Goal: Book appointment/travel/reservation

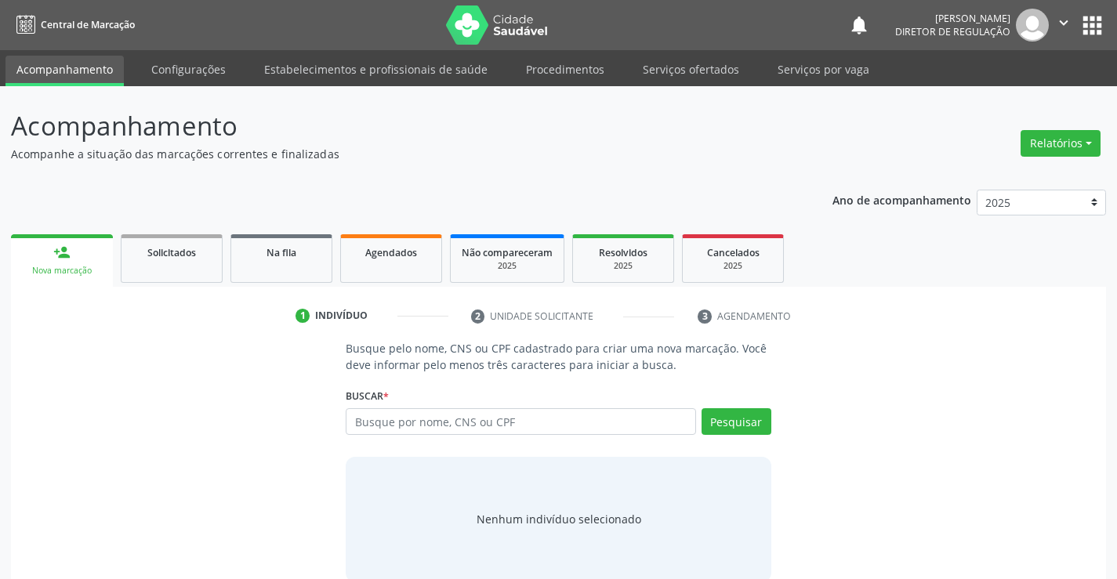
click at [396, 413] on input "text" at bounding box center [521, 421] width 350 height 27
click at [389, 419] on input "text" at bounding box center [521, 421] width 350 height 27
type input "708508507577380"
click at [722, 421] on button "Pesquisar" at bounding box center [736, 421] width 70 height 27
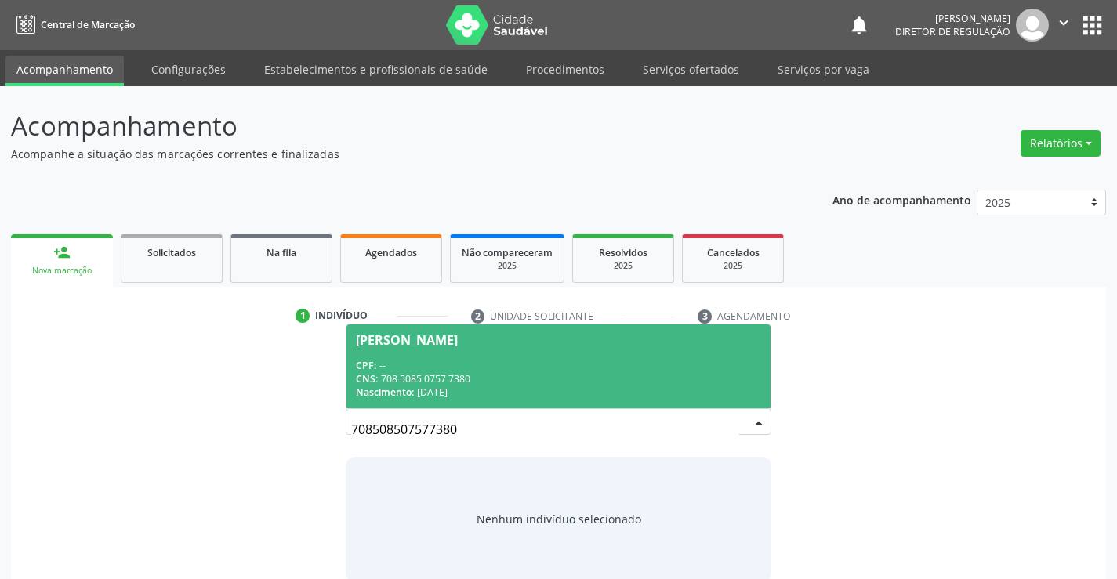
click at [476, 366] on div "CPF: --" at bounding box center [558, 365] width 404 height 13
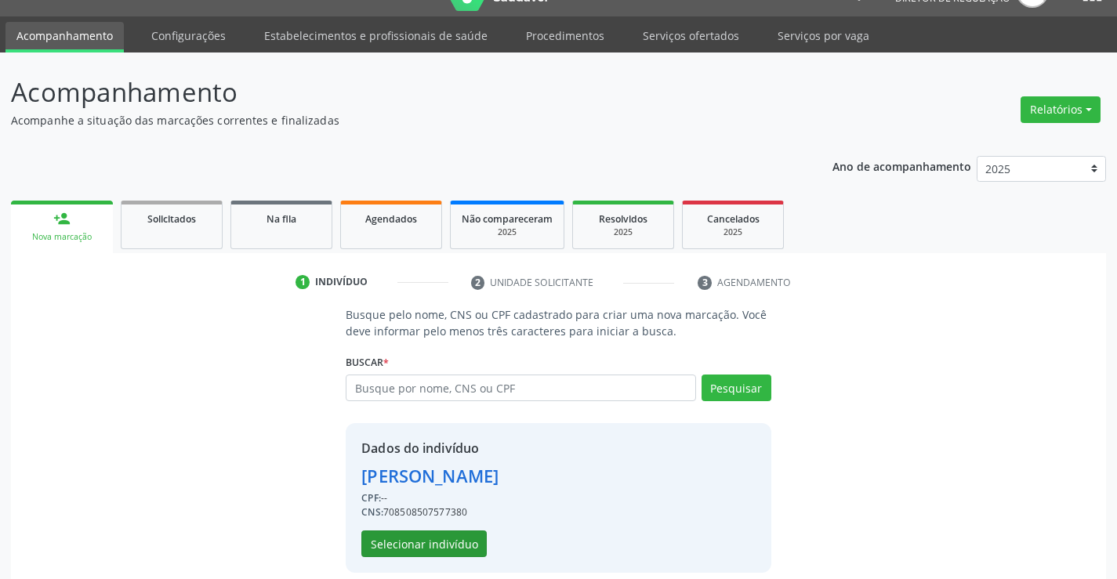
scroll to position [49, 0]
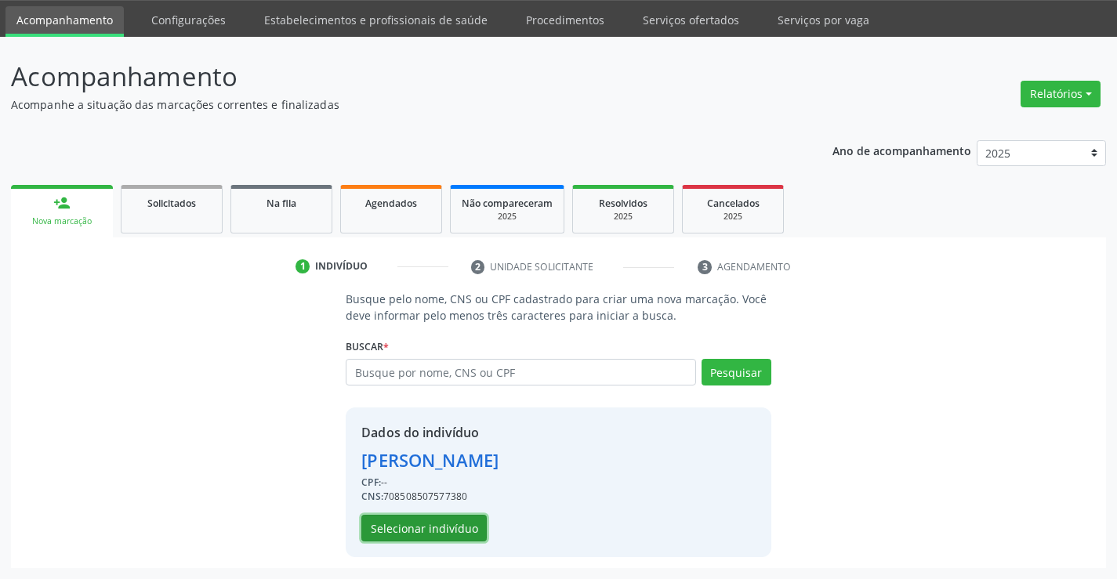
click at [438, 534] on button "Selecionar indivíduo" at bounding box center [423, 528] width 125 height 27
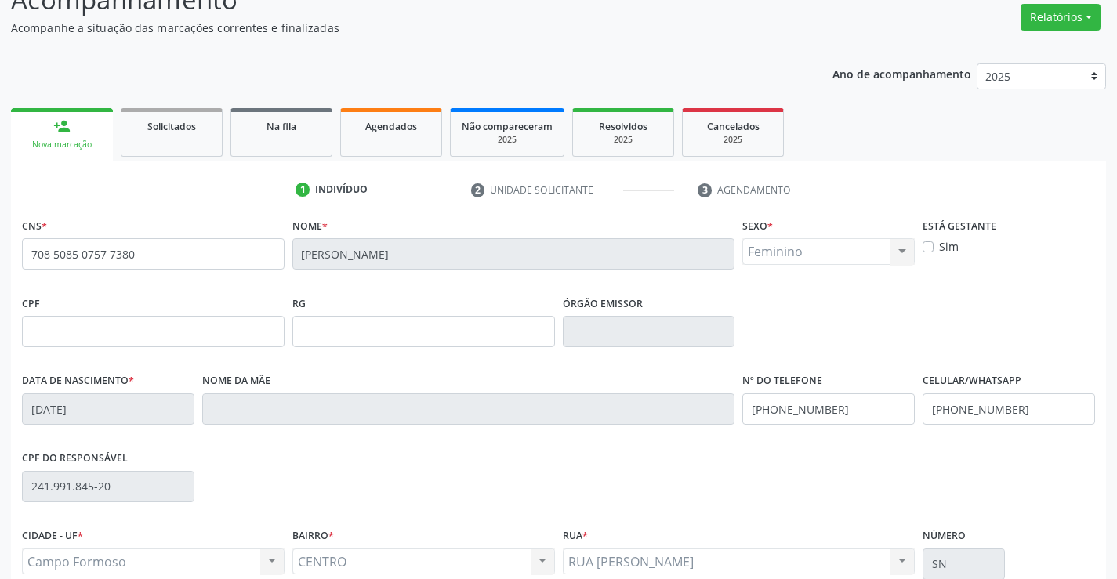
scroll to position [270, 0]
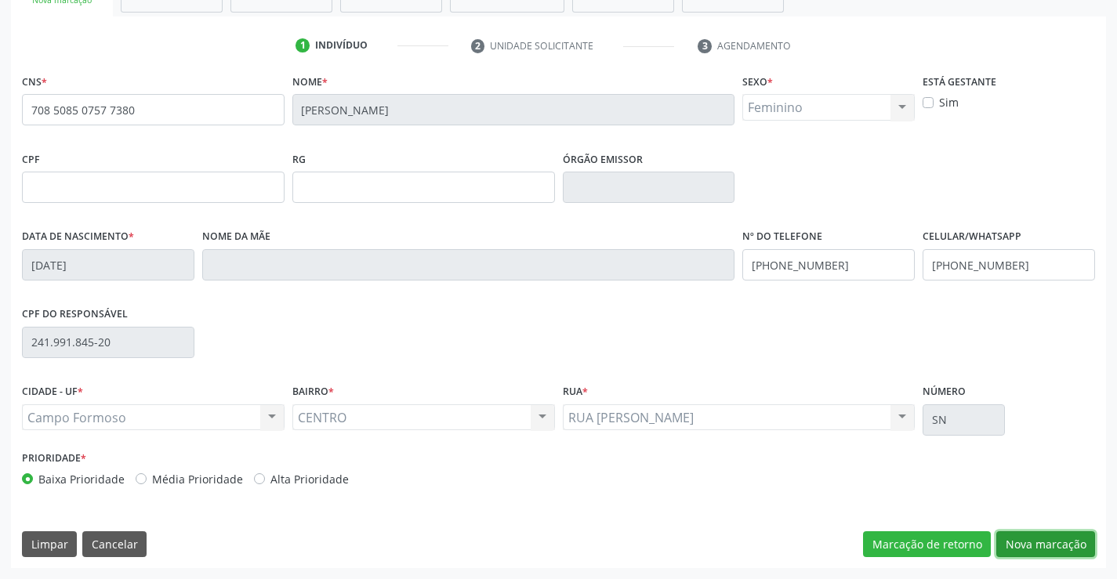
click at [1023, 547] on button "Nova marcação" at bounding box center [1045, 544] width 99 height 27
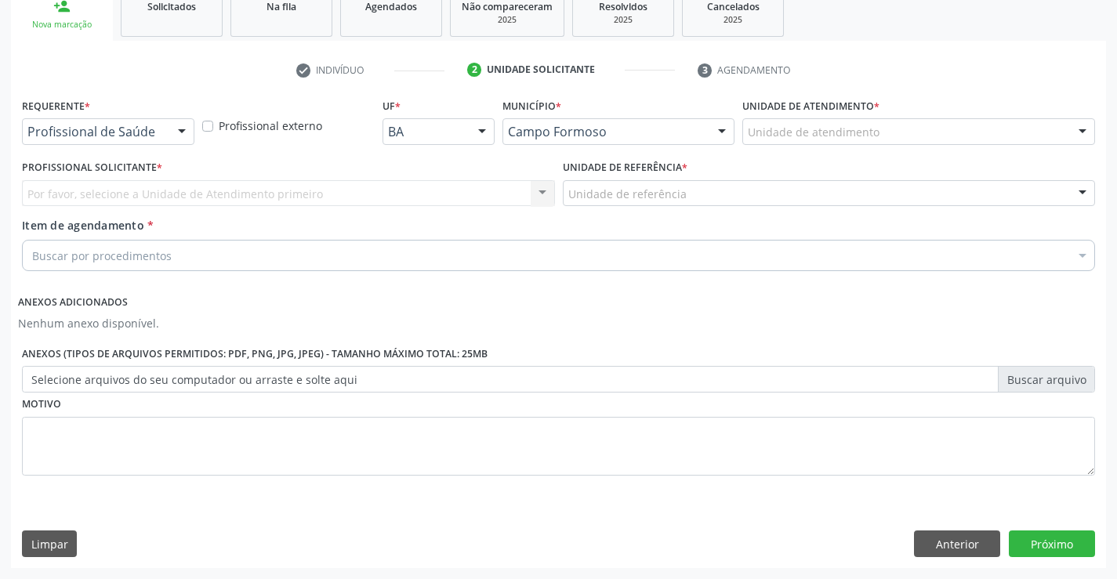
scroll to position [246, 0]
click at [163, 126] on div "Profissional de Saúde" at bounding box center [108, 131] width 172 height 27
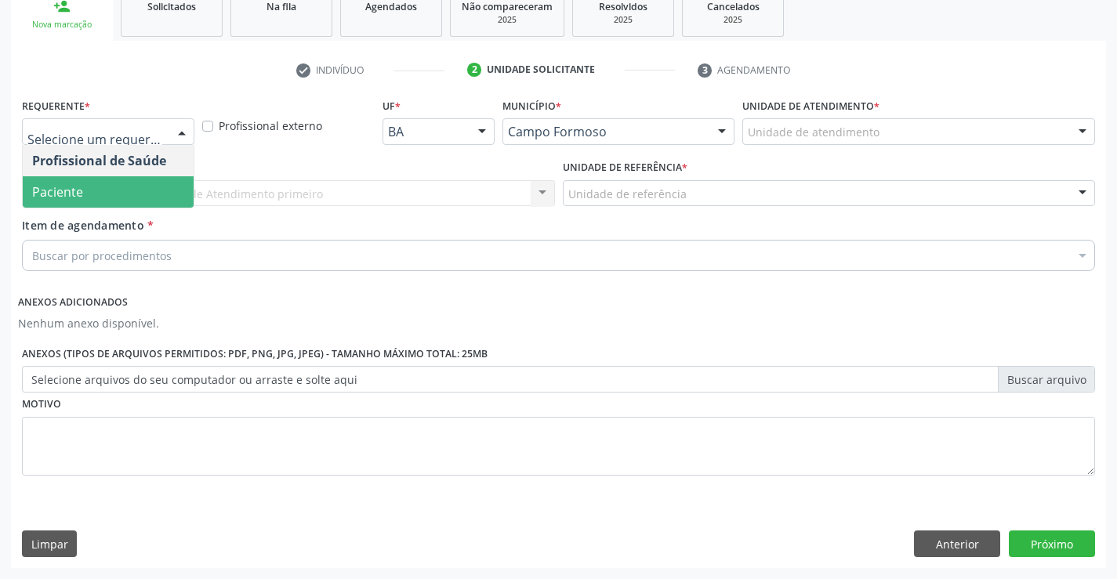
click at [134, 187] on span "Paciente" at bounding box center [108, 191] width 171 height 31
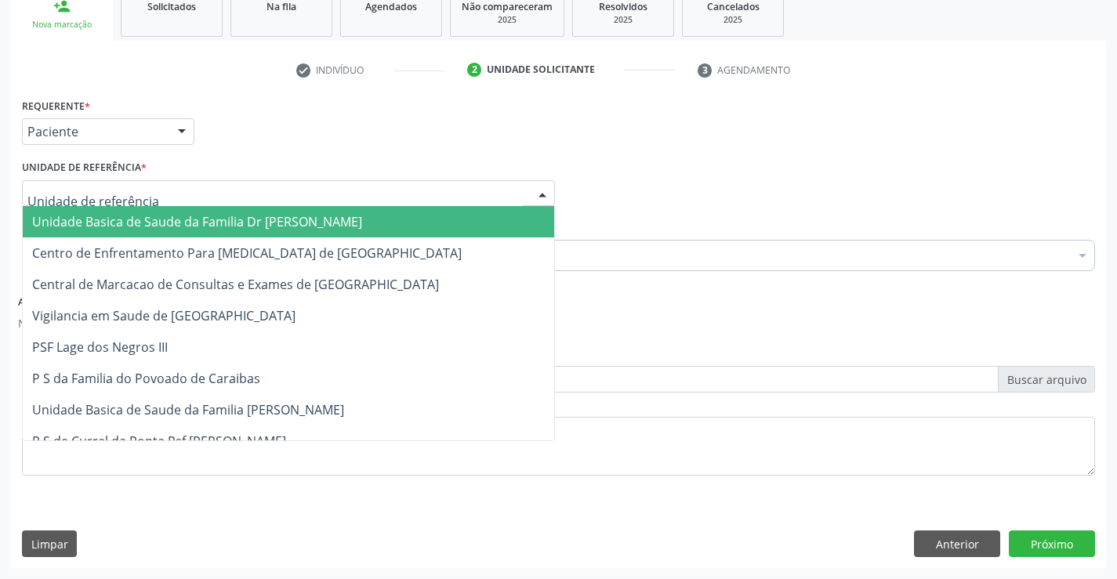
drag, startPoint x: 245, startPoint y: 187, endPoint x: 260, endPoint y: 260, distance: 75.3
click at [245, 189] on div at bounding box center [288, 193] width 533 height 27
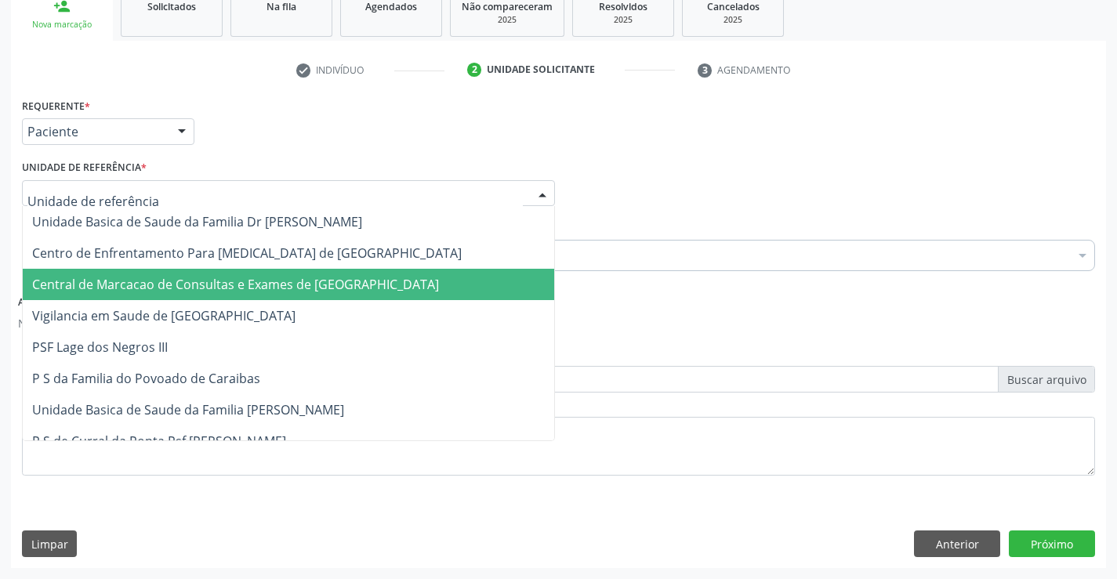
drag, startPoint x: 261, startPoint y: 262, endPoint x: 266, endPoint y: 283, distance: 21.9
click at [266, 283] on span "Central de Marcacao de Consultas e Exames de [GEOGRAPHIC_DATA]" at bounding box center [235, 284] width 407 height 17
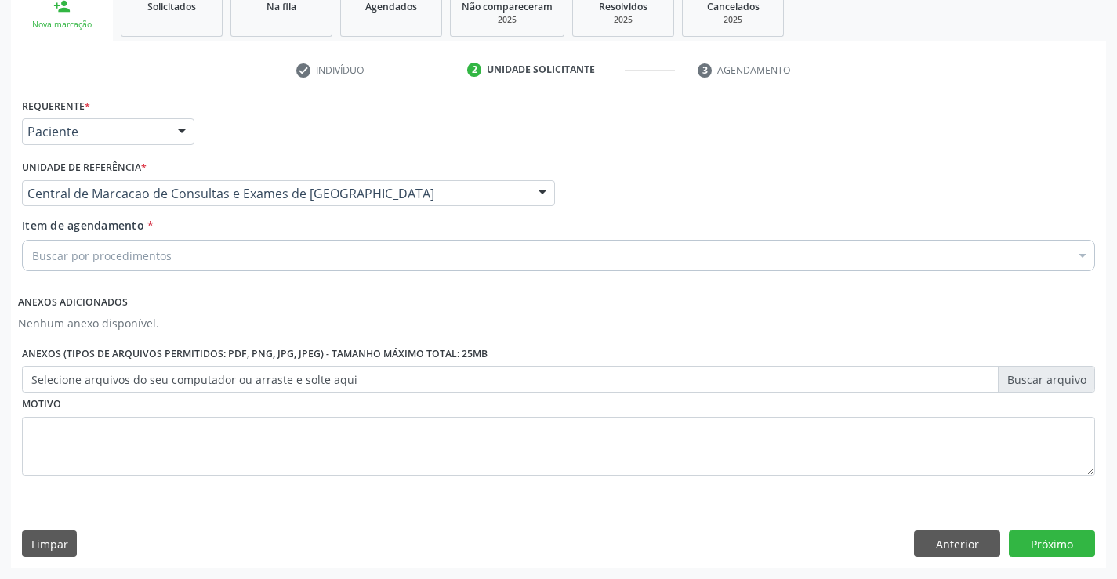
click at [324, 262] on div "Buscar por procedimentos" at bounding box center [558, 255] width 1073 height 31
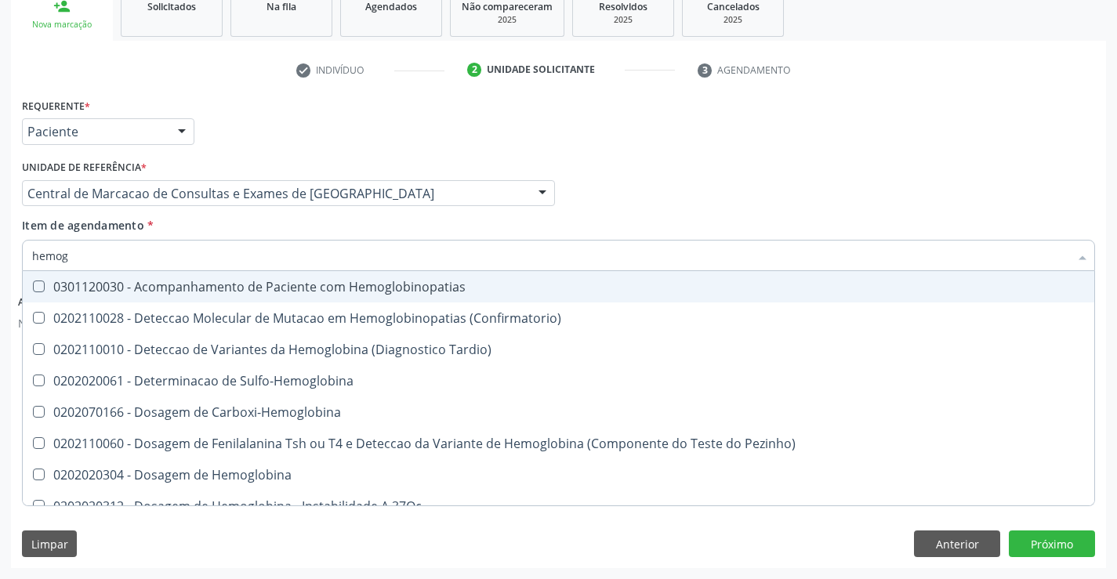
type input "hemogr"
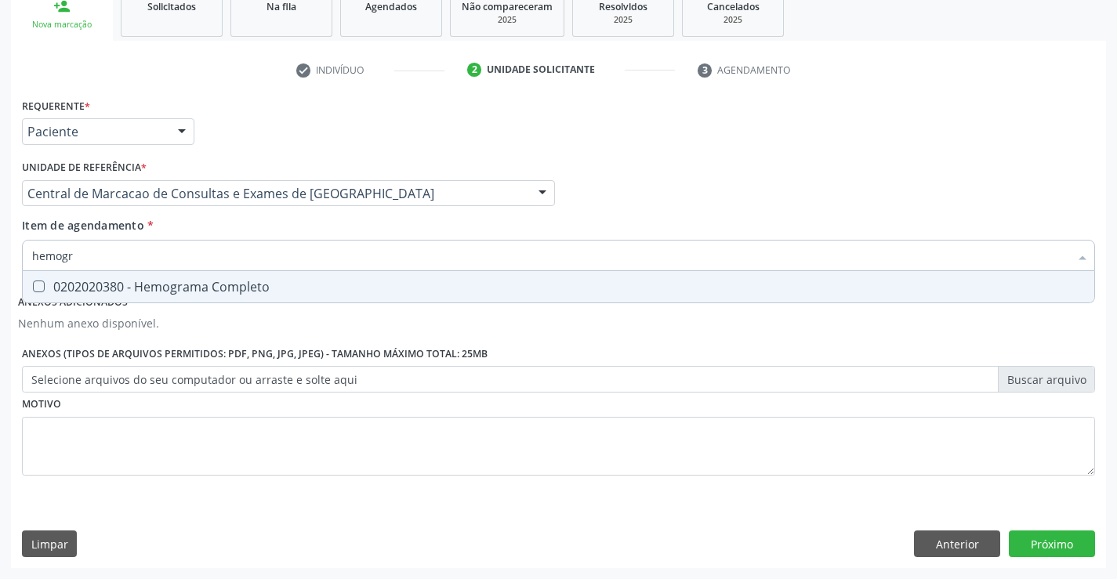
click at [321, 291] on div "0202020380 - Hemograma Completo" at bounding box center [558, 287] width 1053 height 13
checkbox Completo "true"
type input "hemogr"
click at [316, 225] on div "Item de agendamento * hemogr Desfazer seleção 0202020380 - Hemograma Completo N…" at bounding box center [558, 241] width 1073 height 49
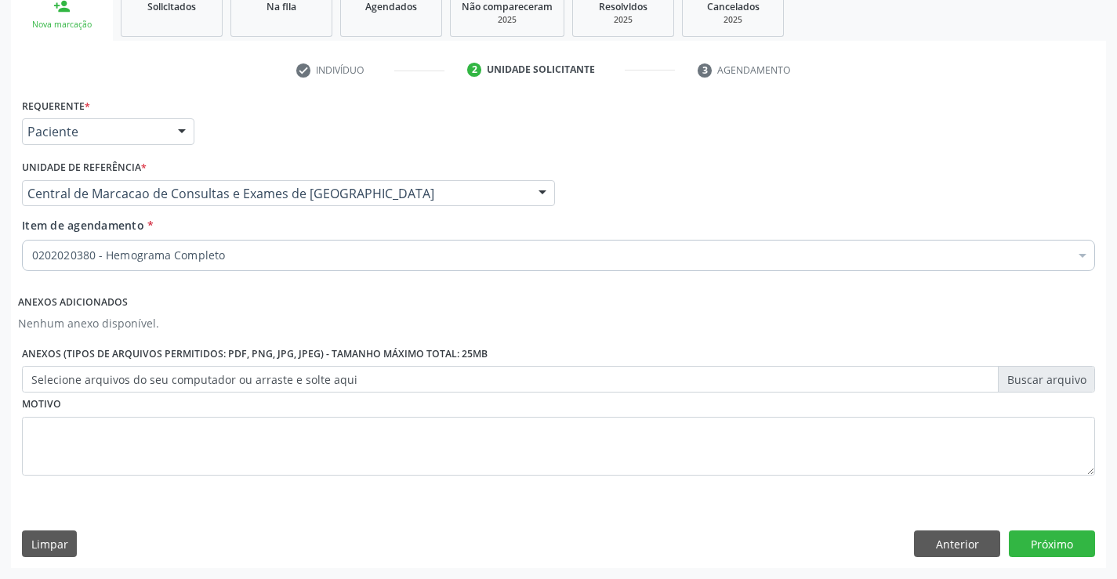
click at [306, 245] on div "0202020380 - Hemograma Completo" at bounding box center [558, 255] width 1073 height 31
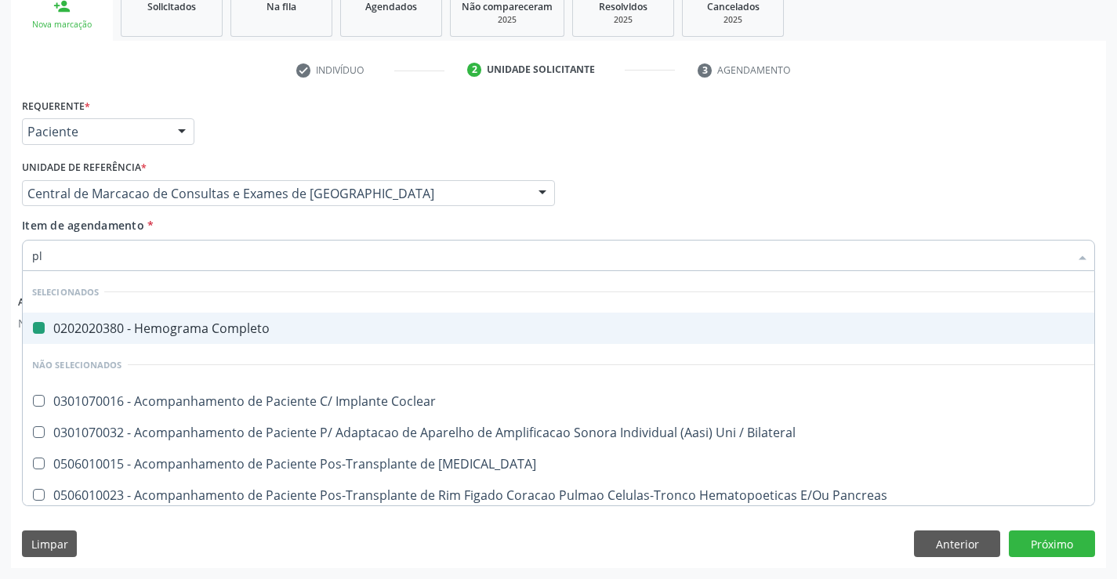
type input "pla"
checkbox Completo "false"
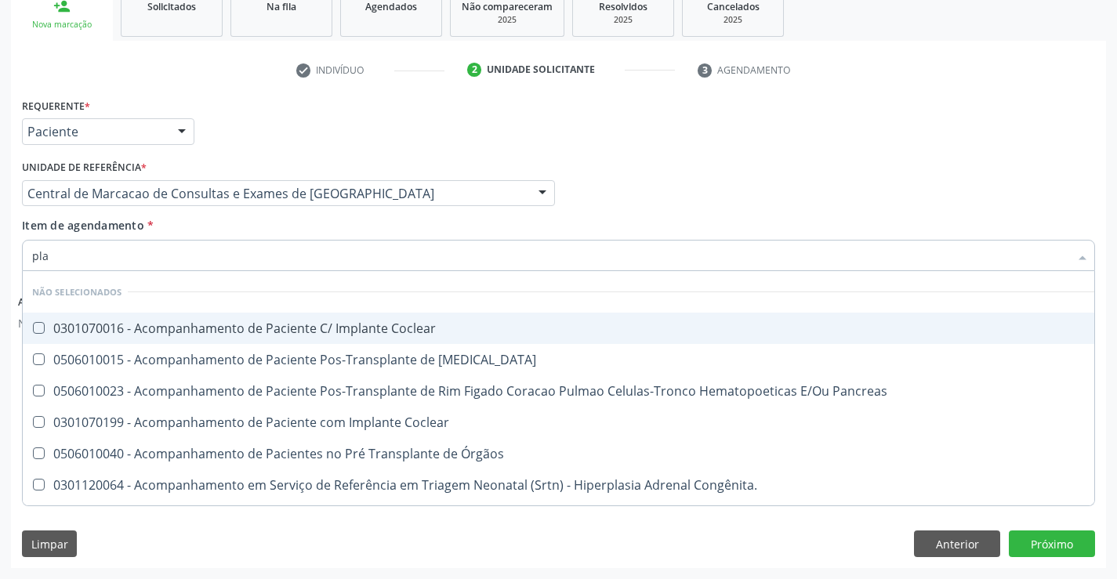
type input "plaq"
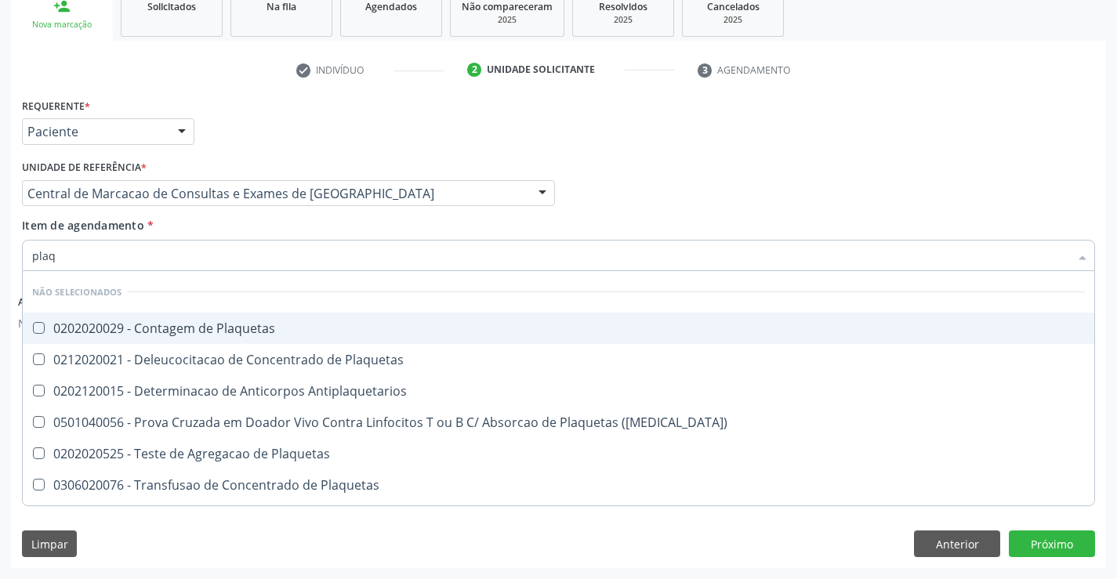
click at [284, 324] on div "0202020029 - Contagem de Plaquetas" at bounding box center [558, 328] width 1053 height 13
checkbox Plaquetas "true"
type input "plaq"
click at [255, 226] on div "Item de agendamento * plaq Desfazer seleção Não selecionados 0202020029 - Conta…" at bounding box center [558, 241] width 1073 height 49
checkbox Plaquetas "true"
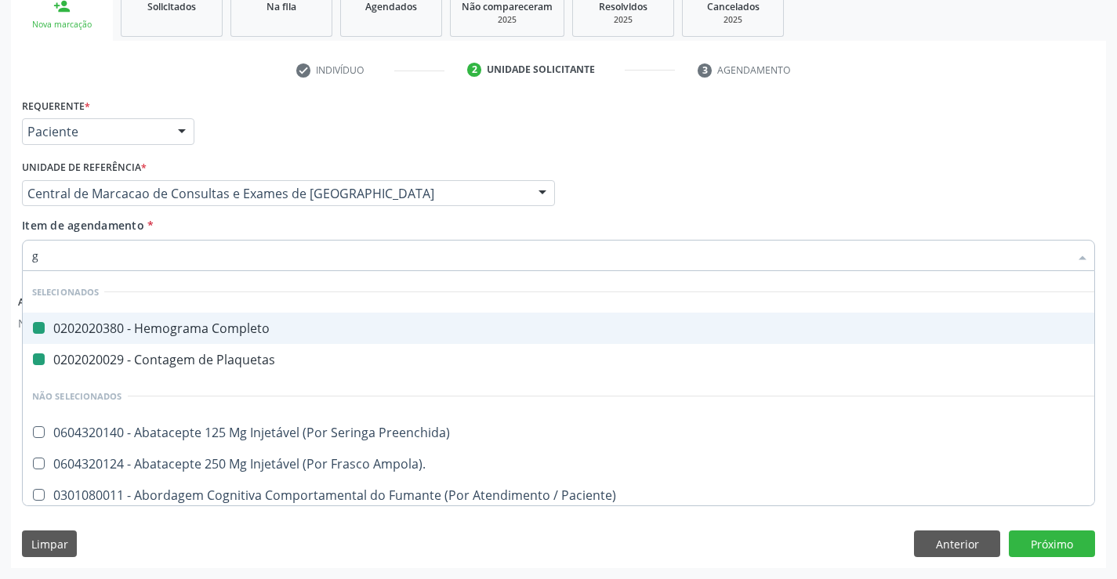
type input "gl"
checkbox Completo "false"
checkbox Plaquetas "false"
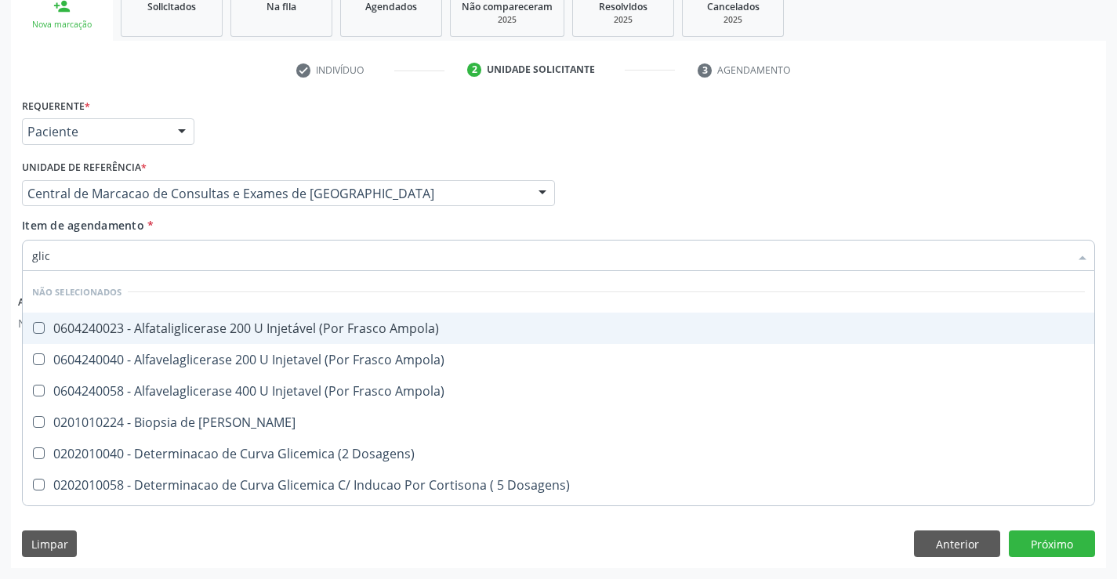
type input "glico"
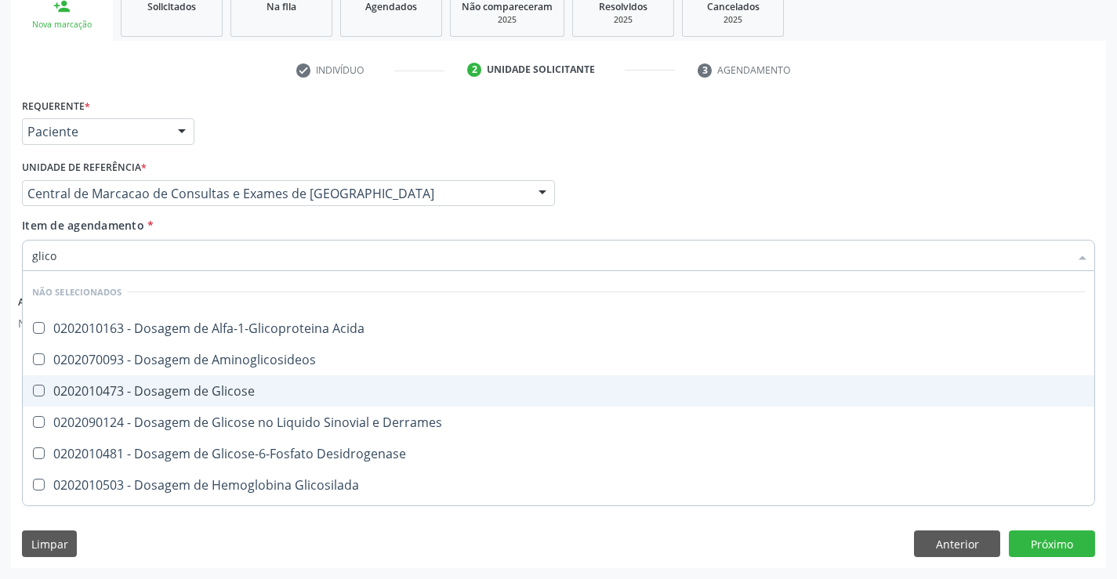
click at [259, 393] on div "0202010473 - Dosagem de Glicose" at bounding box center [558, 391] width 1053 height 13
checkbox Glicose "true"
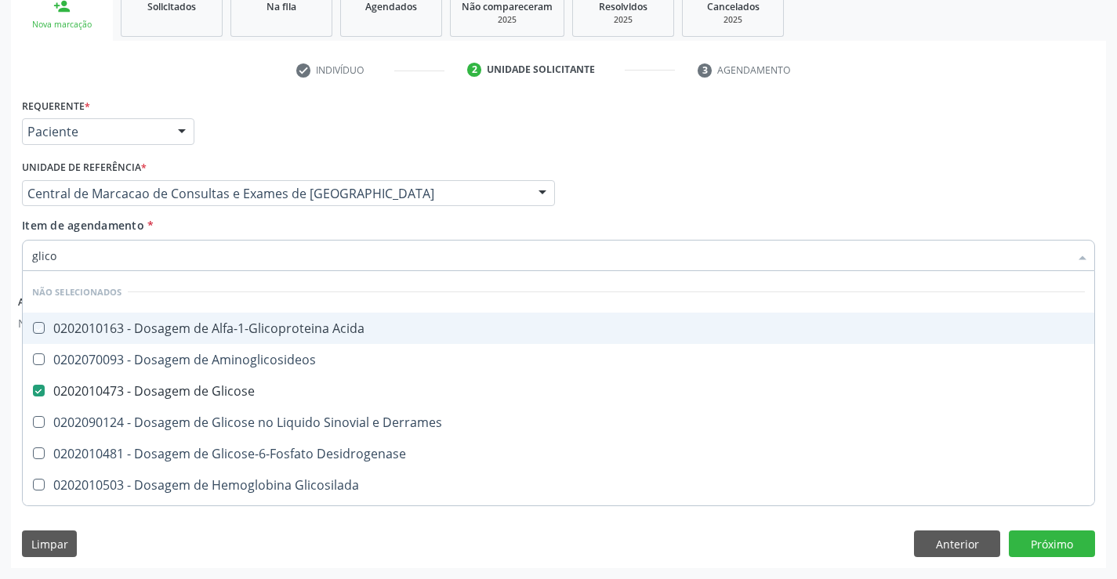
click at [252, 232] on div "Item de agendamento * glico Desfazer seleção Não selecionados 0202010163 - Dosa…" at bounding box center [558, 241] width 1073 height 49
checkbox Acida "true"
checkbox Aminoglicosideos "true"
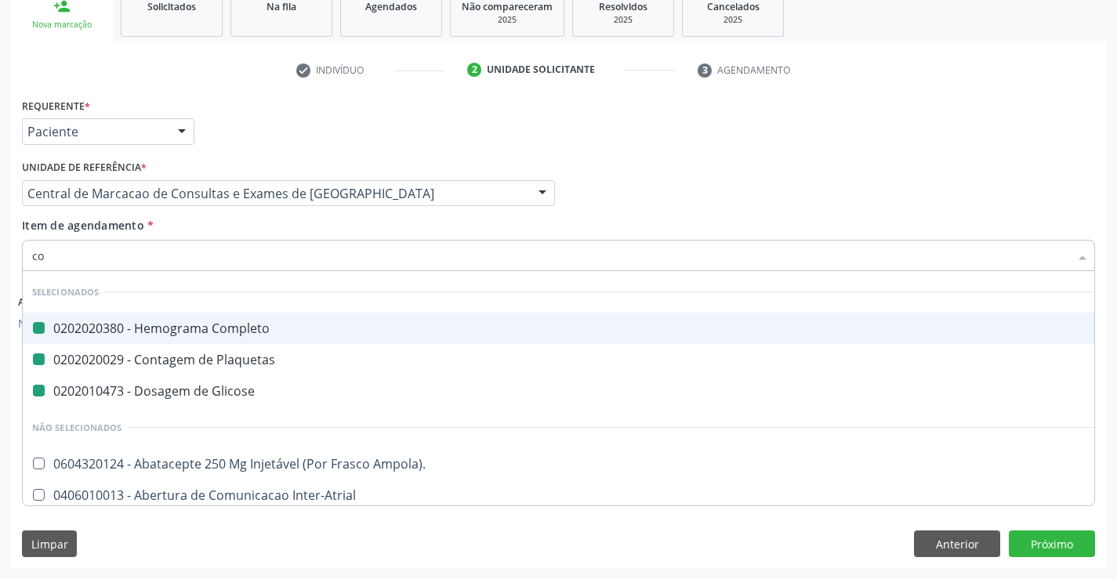
type input "col"
checkbox Completo "false"
checkbox Plaquetas "false"
checkbox Glicose "false"
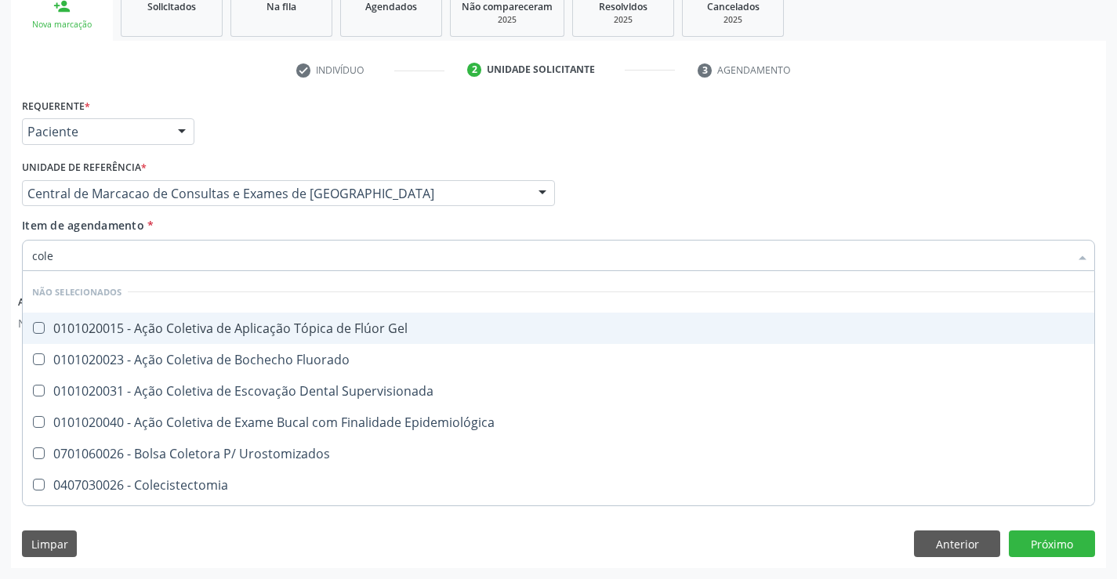
type input "coles"
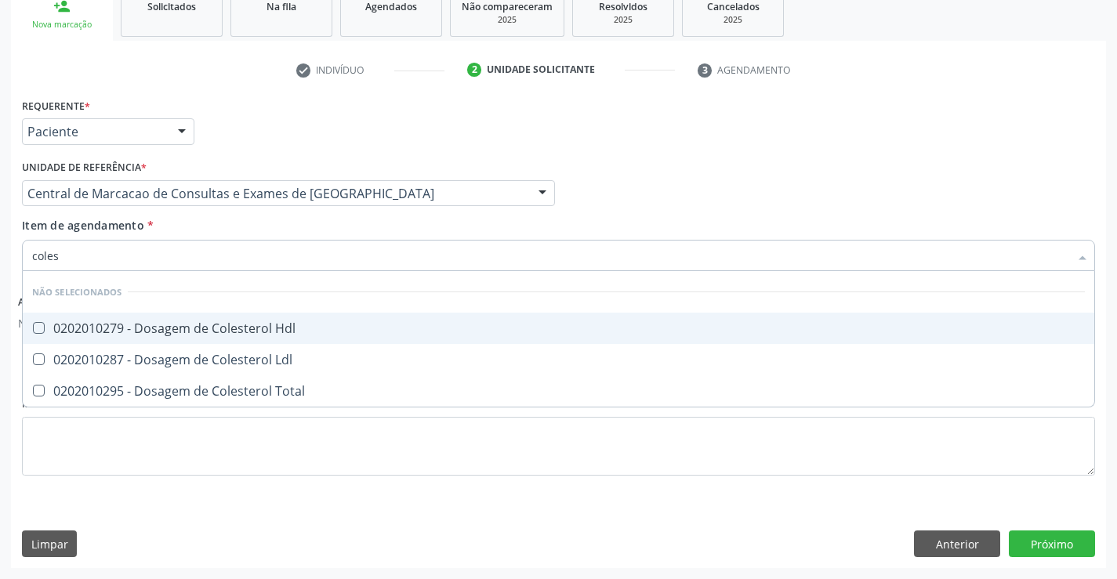
click at [252, 332] on div "0202010279 - Dosagem de Colesterol Hdl" at bounding box center [558, 328] width 1053 height 13
checkbox Hdl "true"
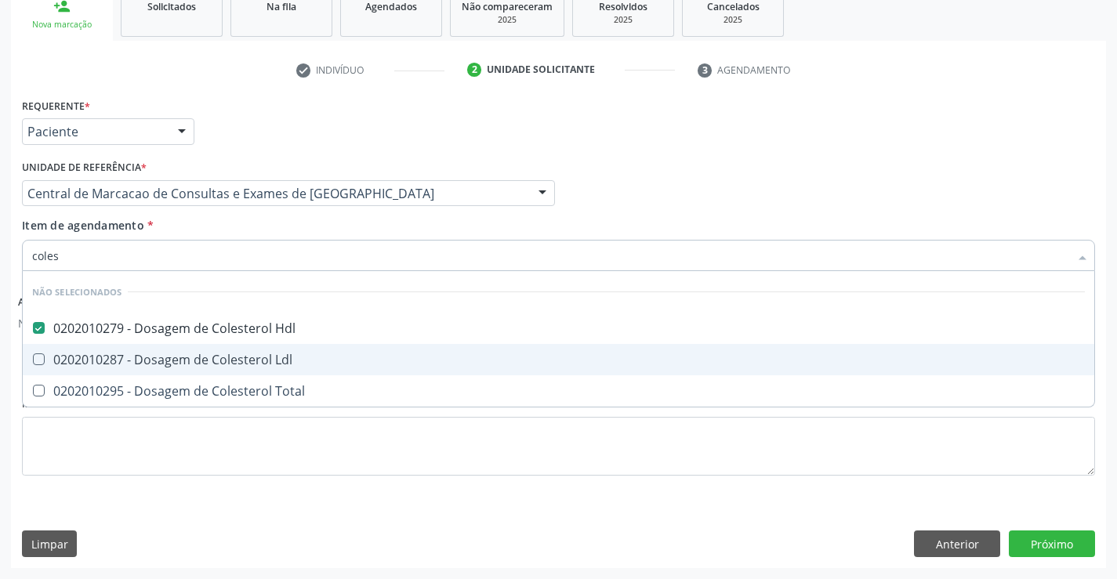
click at [258, 357] on div "0202010287 - Dosagem de Colesterol Ldl" at bounding box center [558, 359] width 1053 height 13
checkbox Ldl "true"
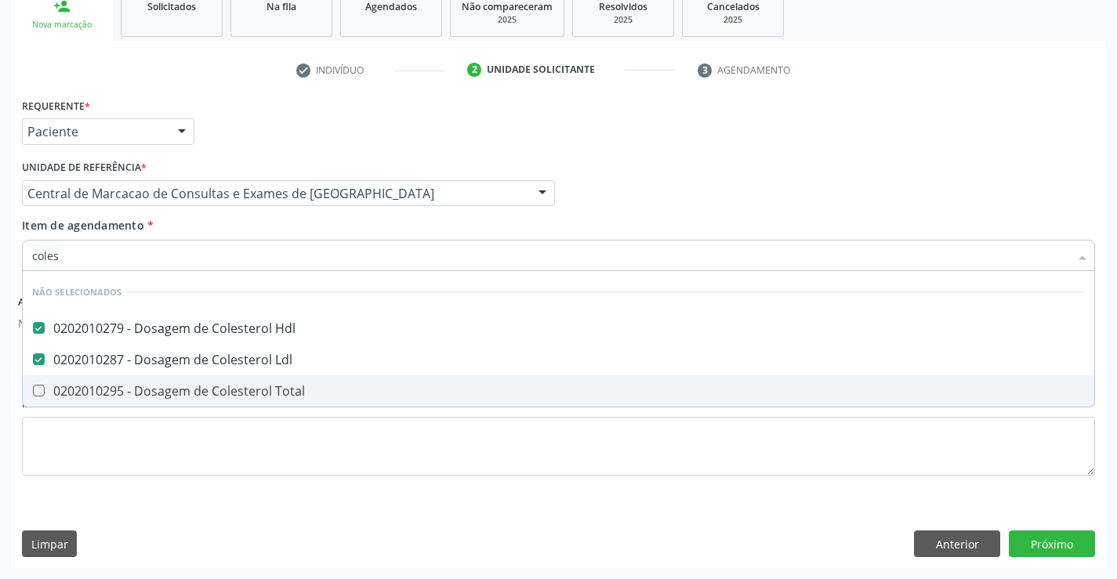
click at [266, 394] on div "0202010295 - Dosagem de Colesterol Total" at bounding box center [558, 391] width 1053 height 13
checkbox Total "true"
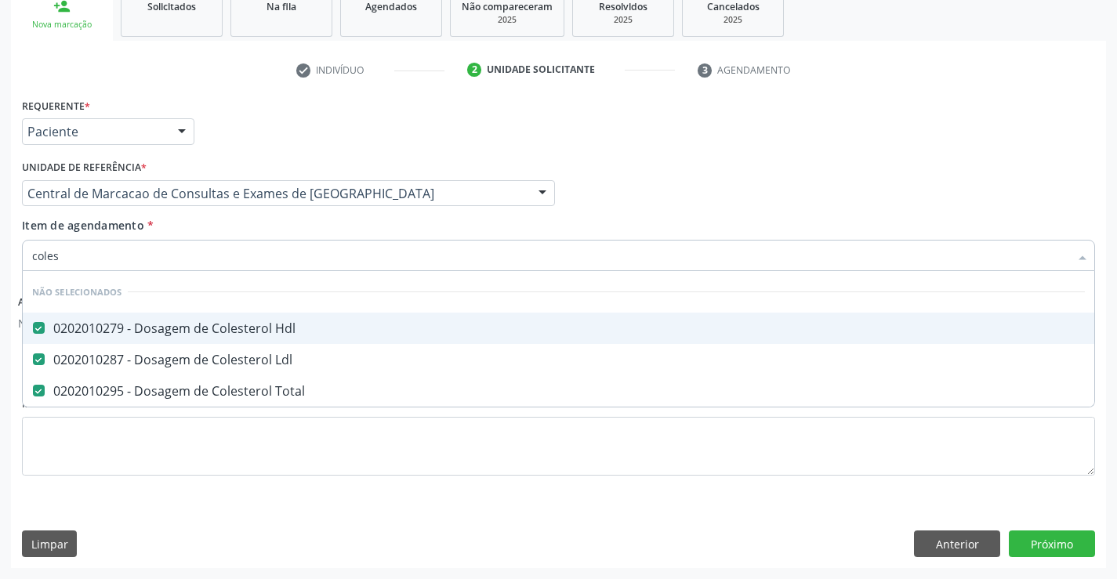
click at [266, 226] on div "Item de agendamento * coles Desfazer seleção Não selecionados 0202010279 - Dosa…" at bounding box center [558, 241] width 1073 height 49
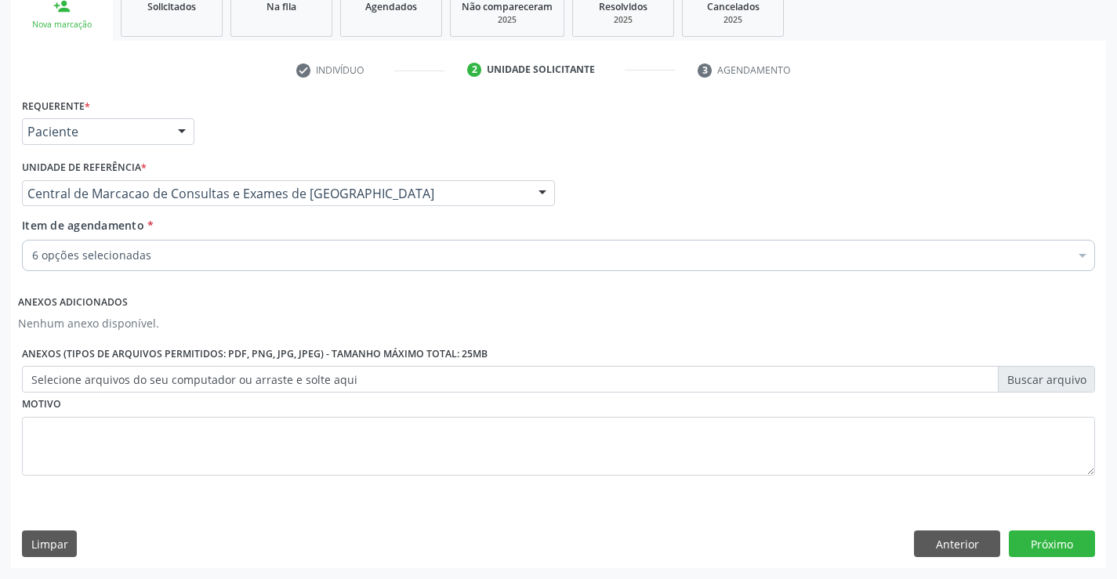
click at [256, 266] on div "6 opções selecionadas" at bounding box center [558, 255] width 1073 height 31
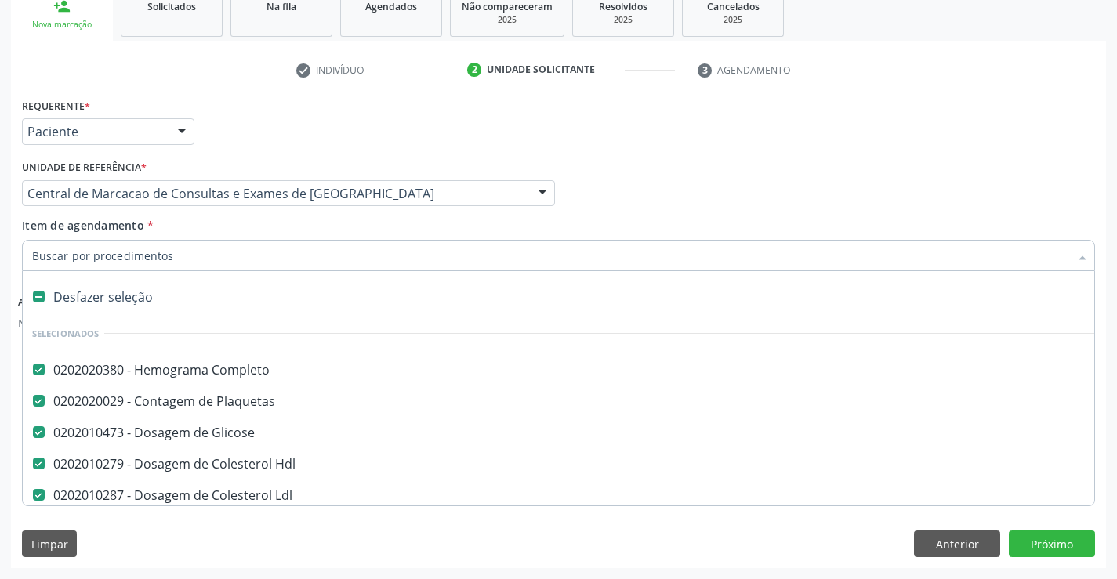
scroll to position [0, 0]
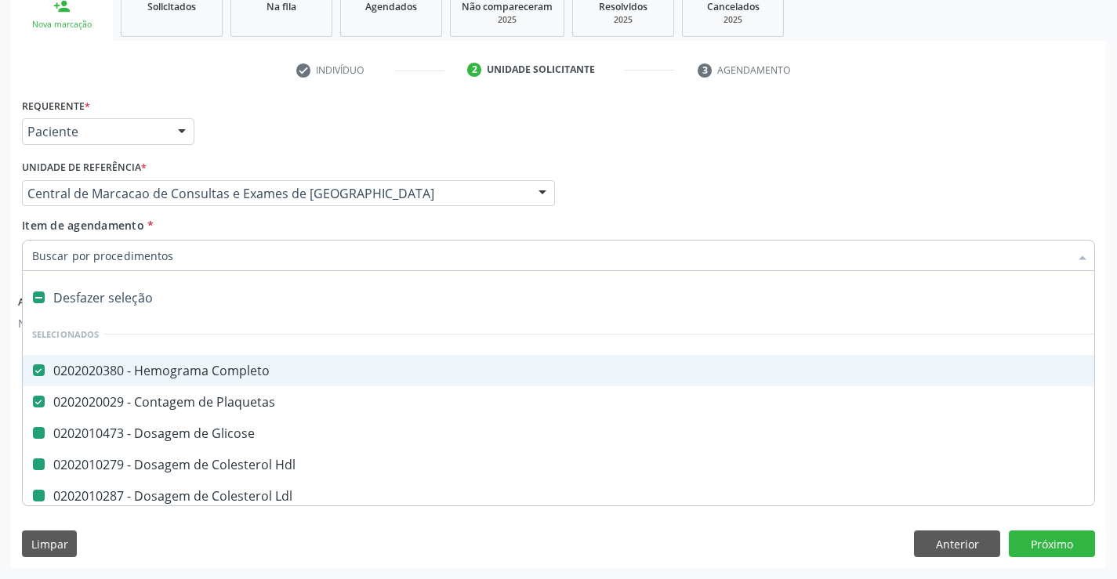
type input "u"
checkbox Glicose "false"
checkbox Hdl "false"
checkbox Ldl "false"
checkbox Total "false"
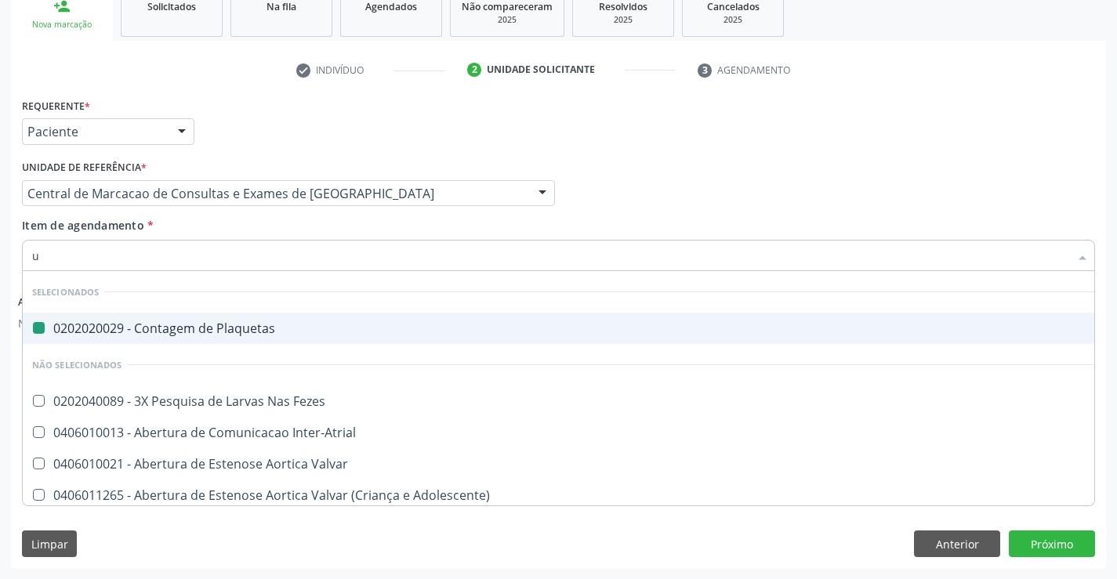
type input "ur"
checkbox Plaquetas "false"
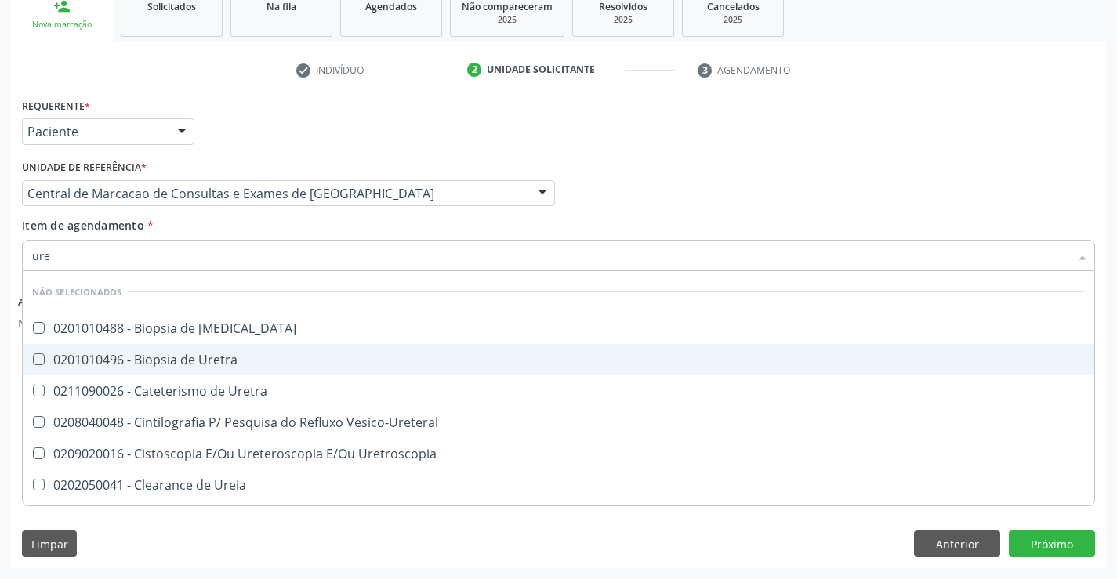
type input "urei"
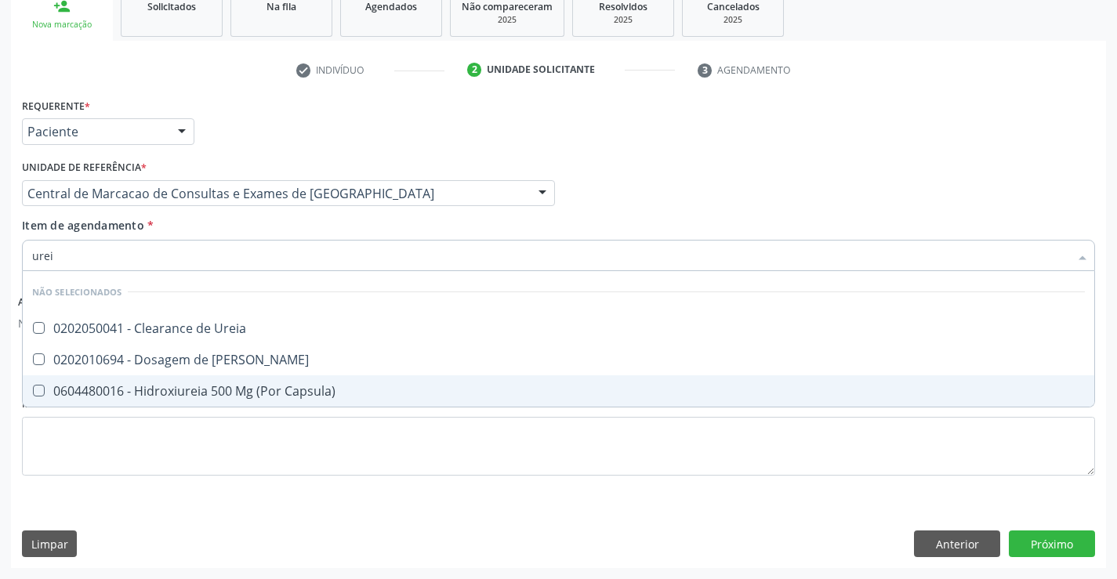
click at [281, 379] on span "0604480016 - Hidroxiureia 500 Mg (Por Capsula)" at bounding box center [558, 390] width 1071 height 31
checkbox Capsula\) "false"
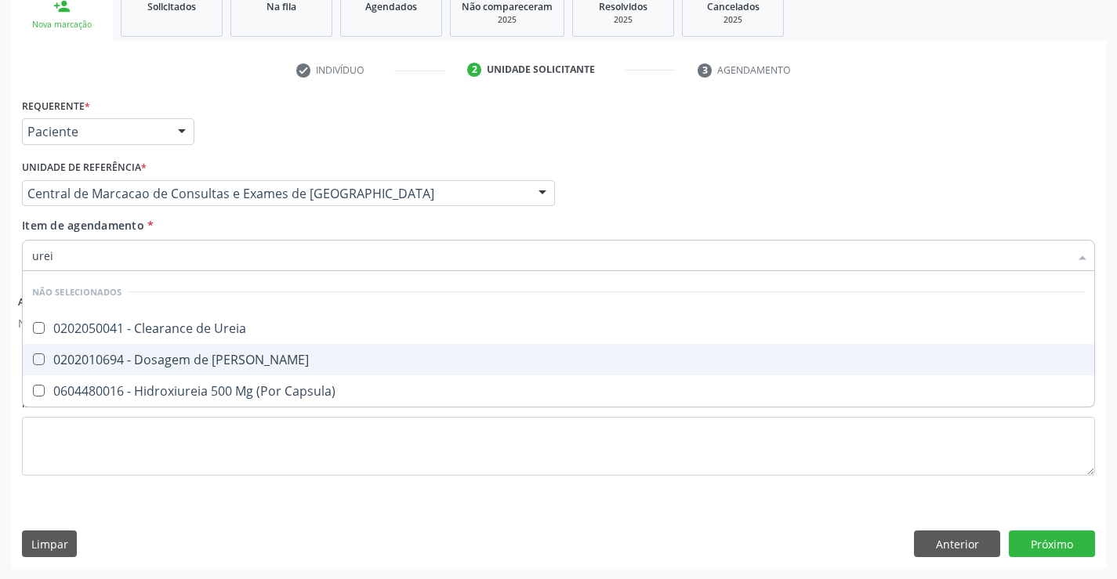
click at [274, 356] on div "0202010694 - Dosagem de [PERSON_NAME]" at bounding box center [558, 359] width 1053 height 13
checkbox Ureia "true"
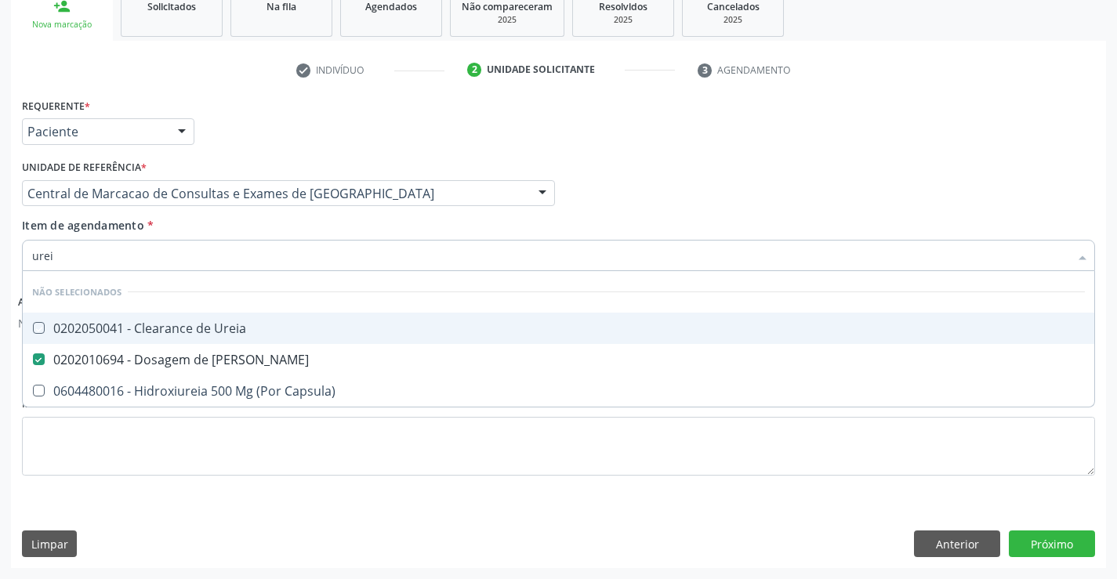
click at [266, 234] on div "Item de agendamento * urei Desfazer seleção Não selecionados 0202050041 - Clear…" at bounding box center [558, 241] width 1073 height 49
checkbox Ureia "true"
checkbox Capsula\) "true"
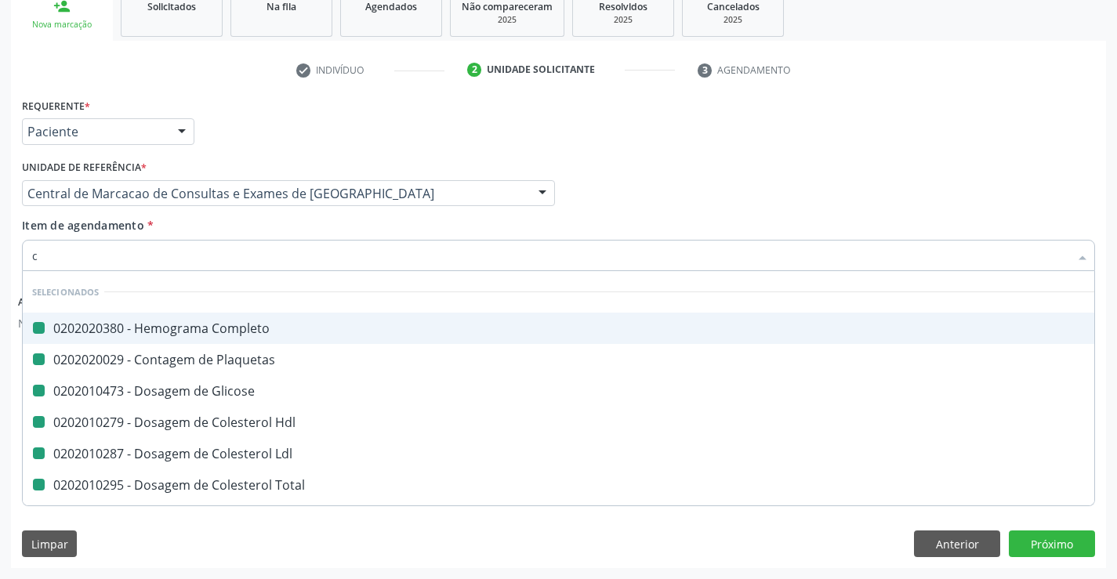
type input "cr"
checkbox Completo "false"
checkbox Glicose "false"
checkbox Plaquetas "false"
checkbox Hdl "false"
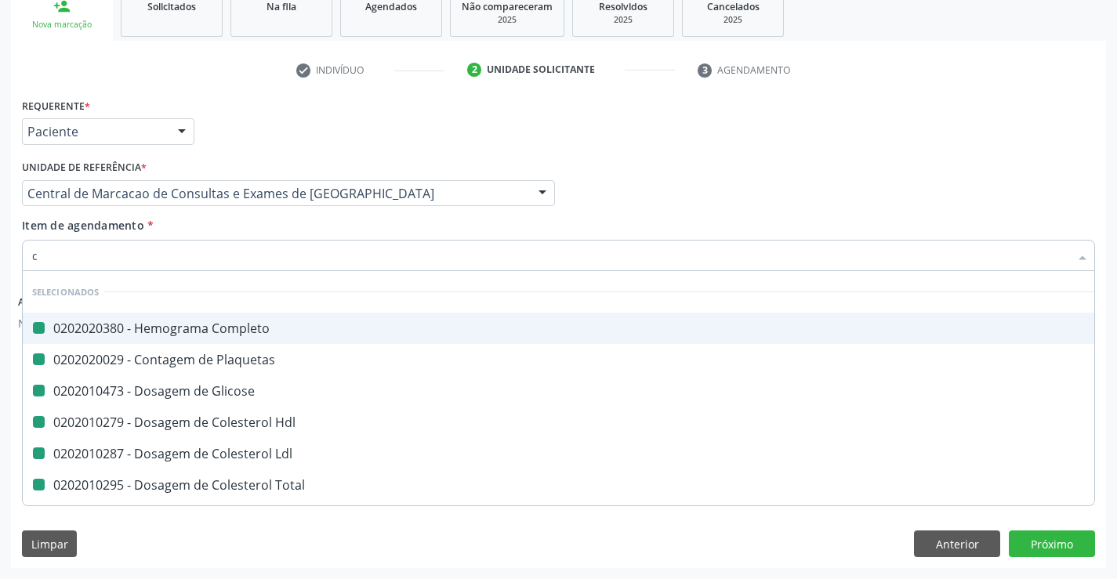
checkbox Ldl "false"
checkbox Total "false"
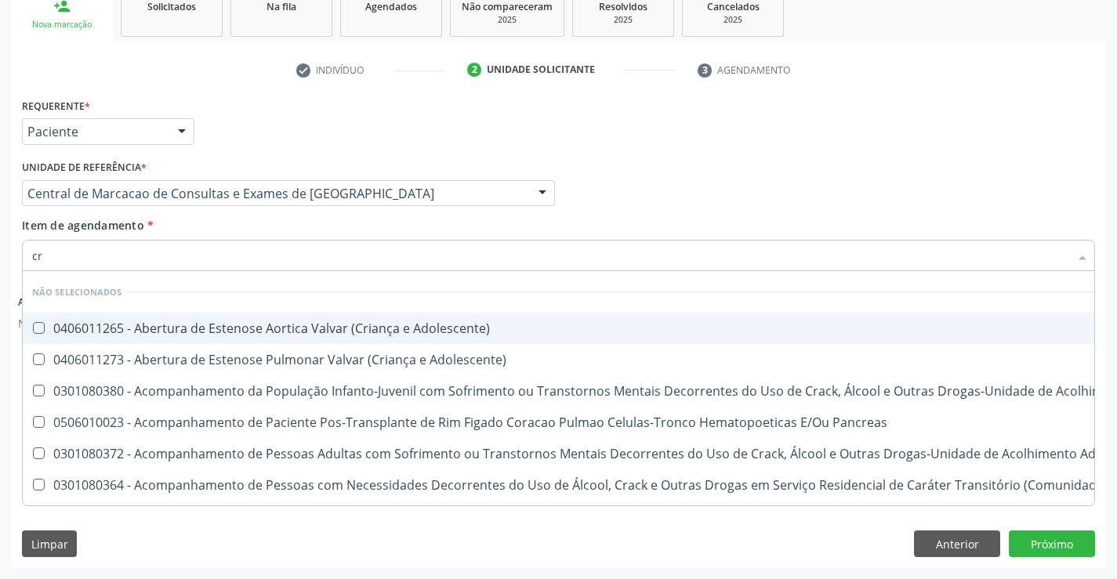
type input "cre"
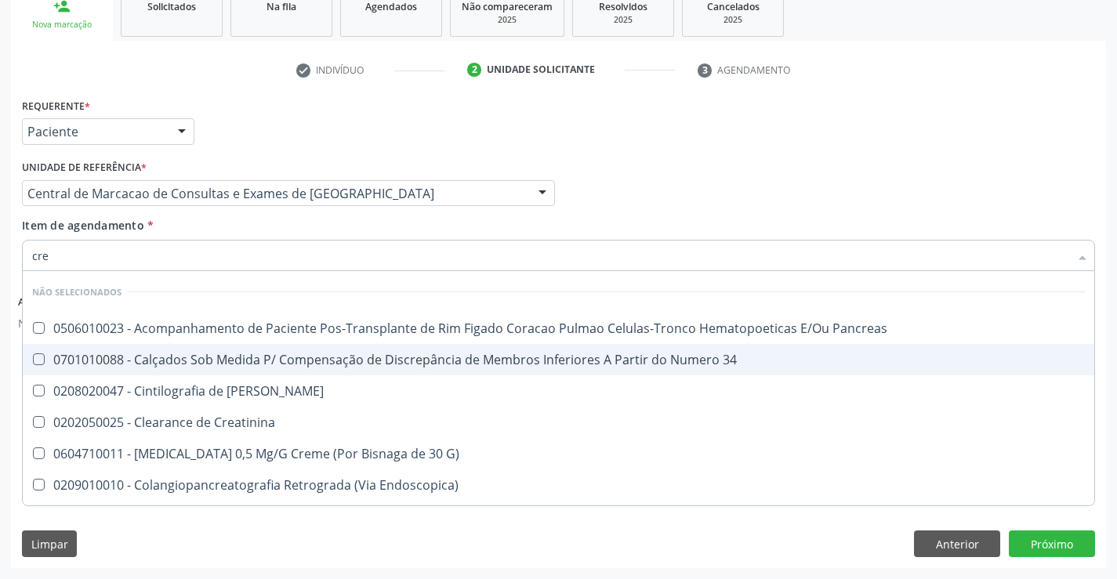
scroll to position [78, 0]
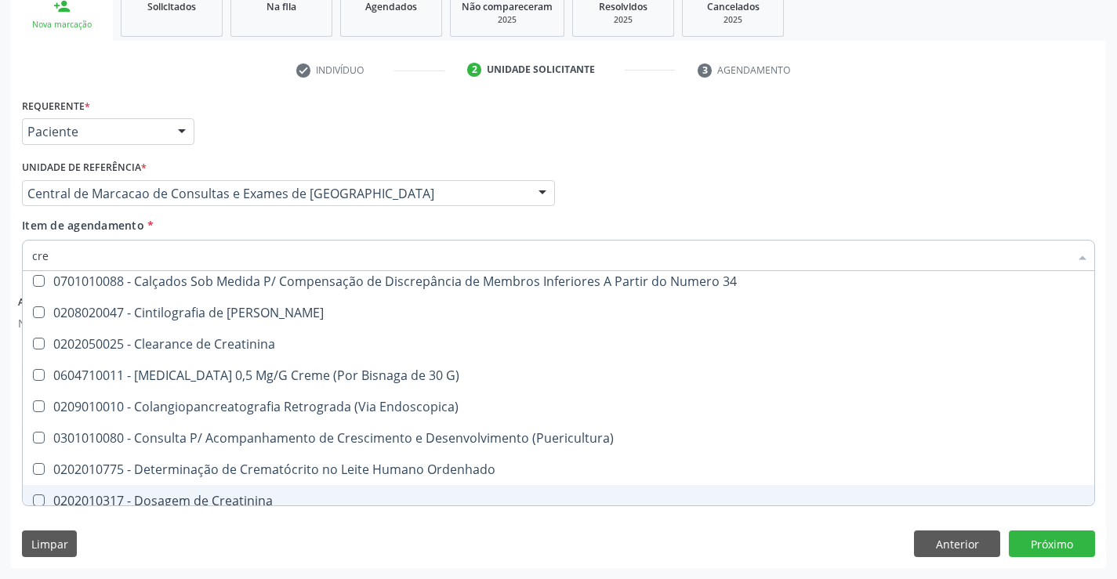
click at [252, 485] on span "0202010317 - Dosagem de Creatinina" at bounding box center [558, 500] width 1071 height 31
checkbox Creatinina "true"
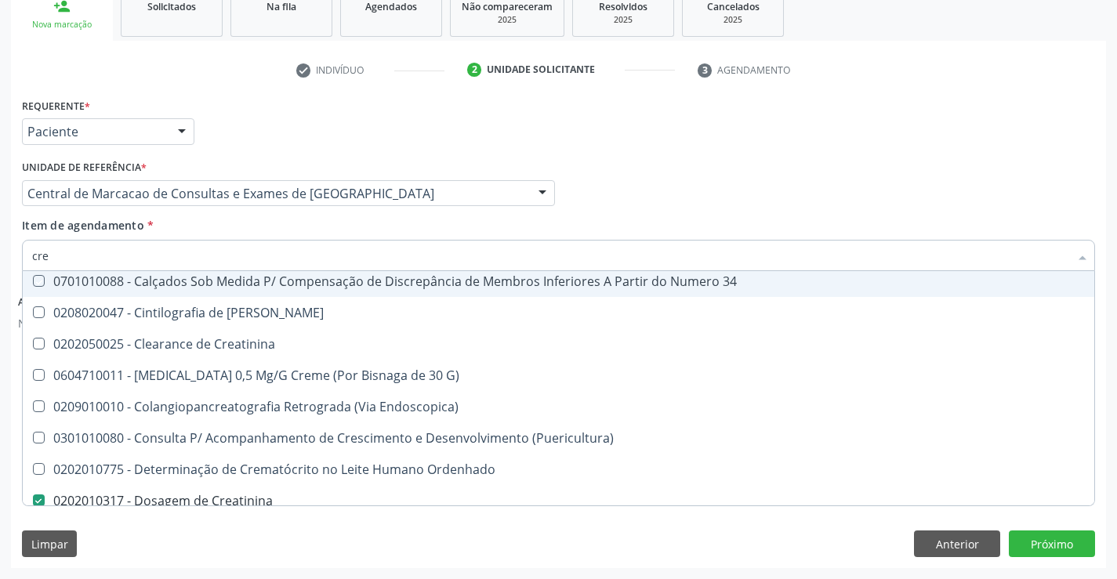
click at [244, 237] on div "Item de agendamento * cre Desfazer seleção Não selecionados 0506010023 - Acompa…" at bounding box center [558, 241] width 1073 height 49
checkbox Pancreas "true"
checkbox 34 "true"
checkbox Creatinina "true"
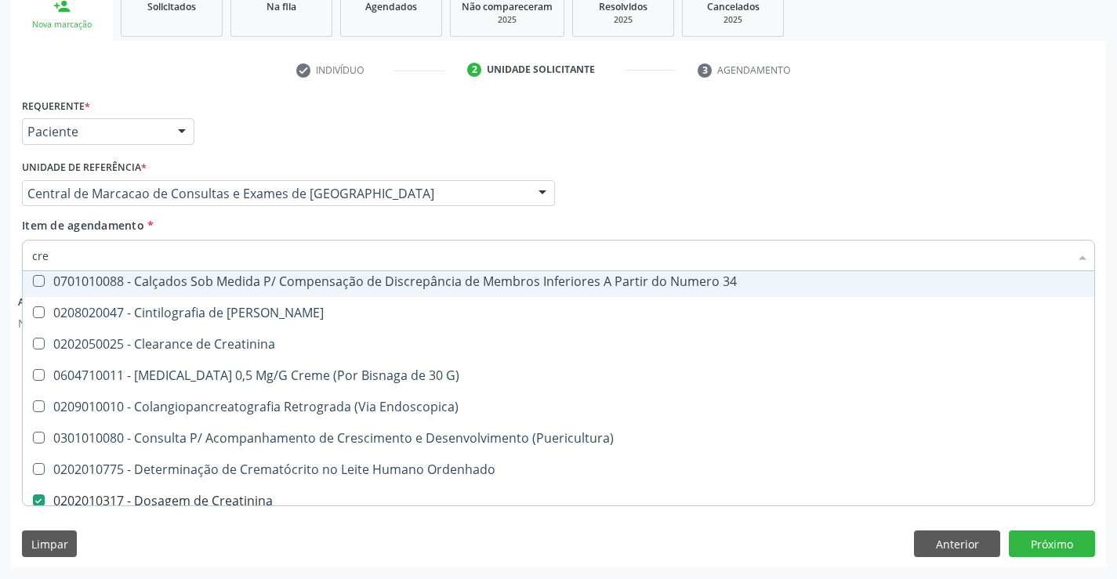
checkbox G\) "true"
checkbox Endoscopica\) "true"
checkbox Ordenhado "true"
checkbox \(Puericultura\) "true"
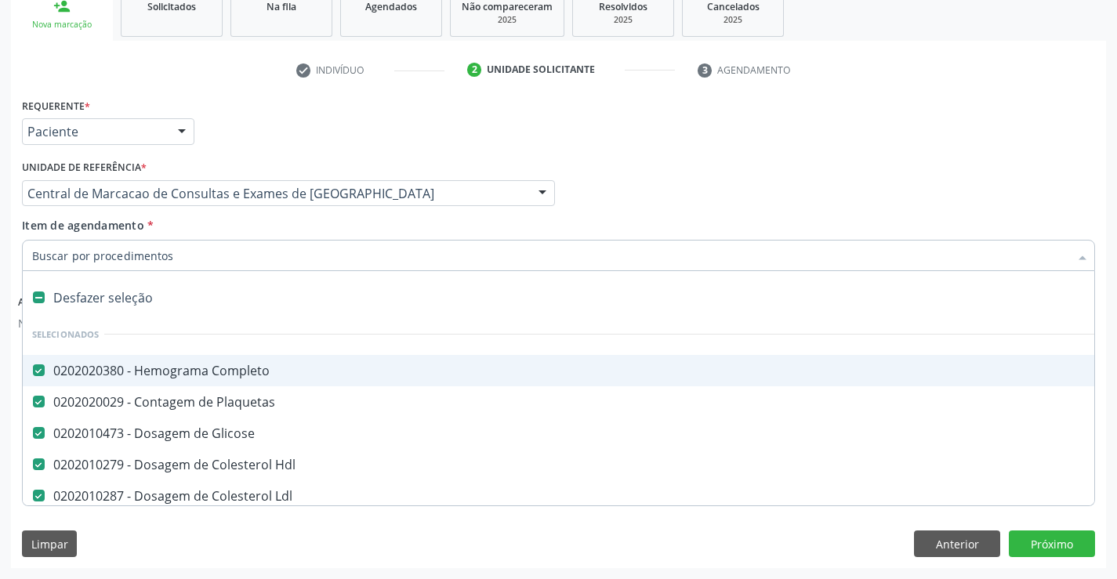
scroll to position [157, 0]
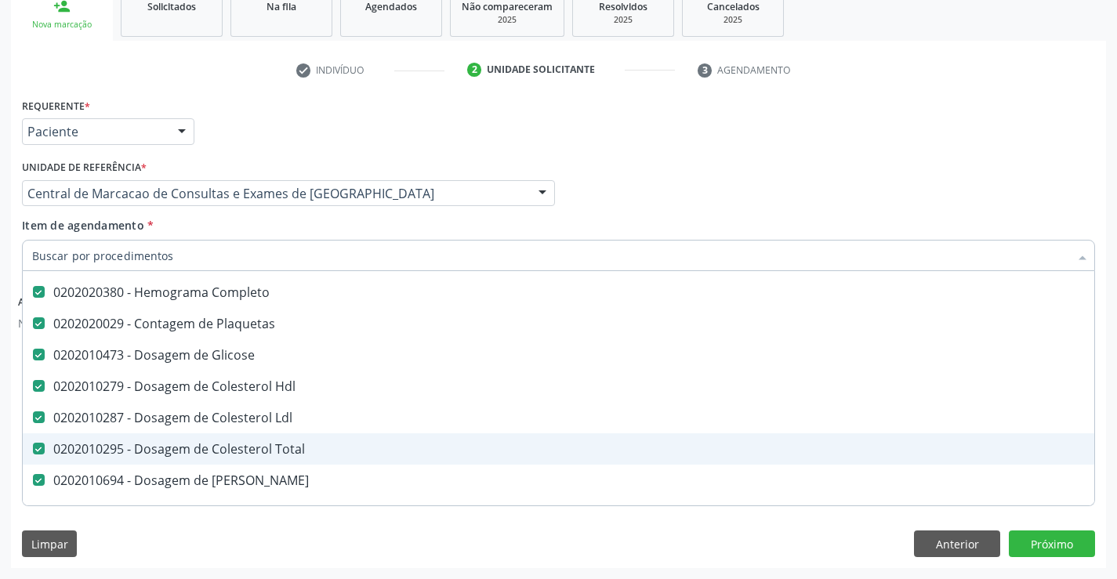
type input "t"
checkbox Creatinina "false"
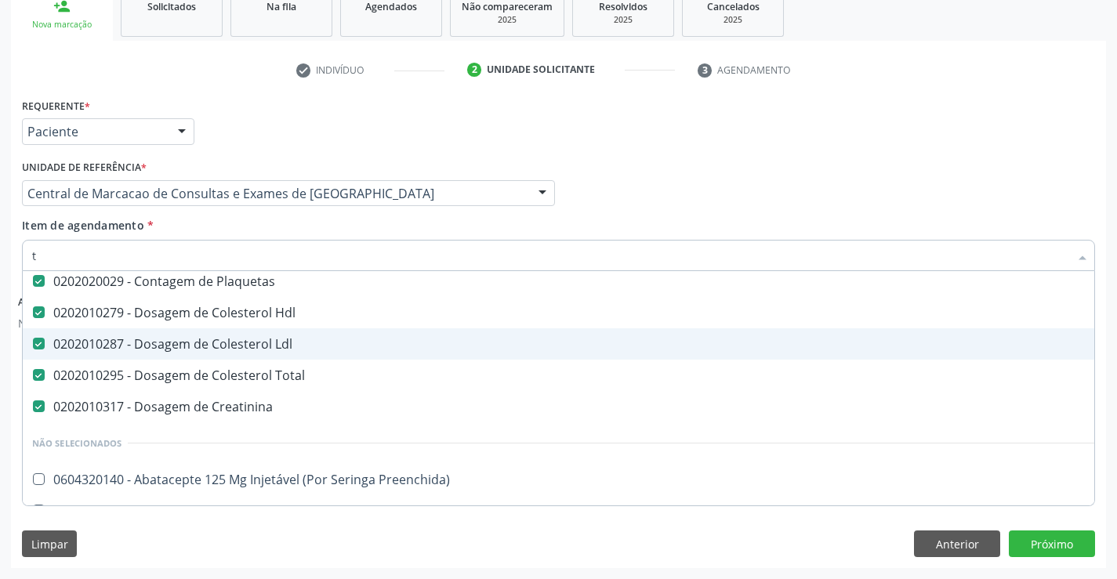
scroll to position [36, 0]
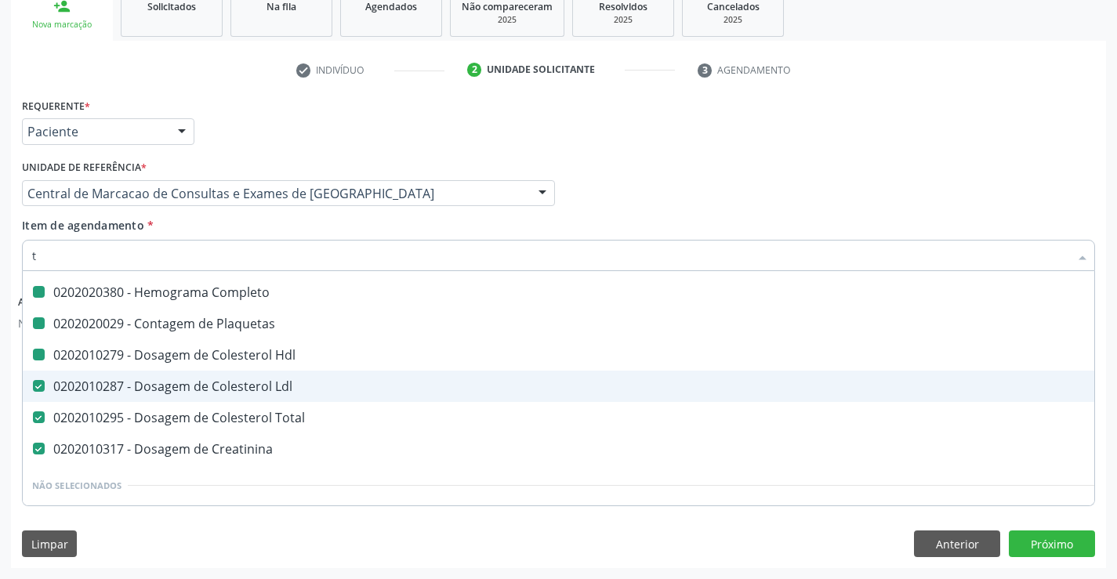
type input "tg"
checkbox Completo "false"
checkbox Hdl "false"
checkbox Plaquetas "false"
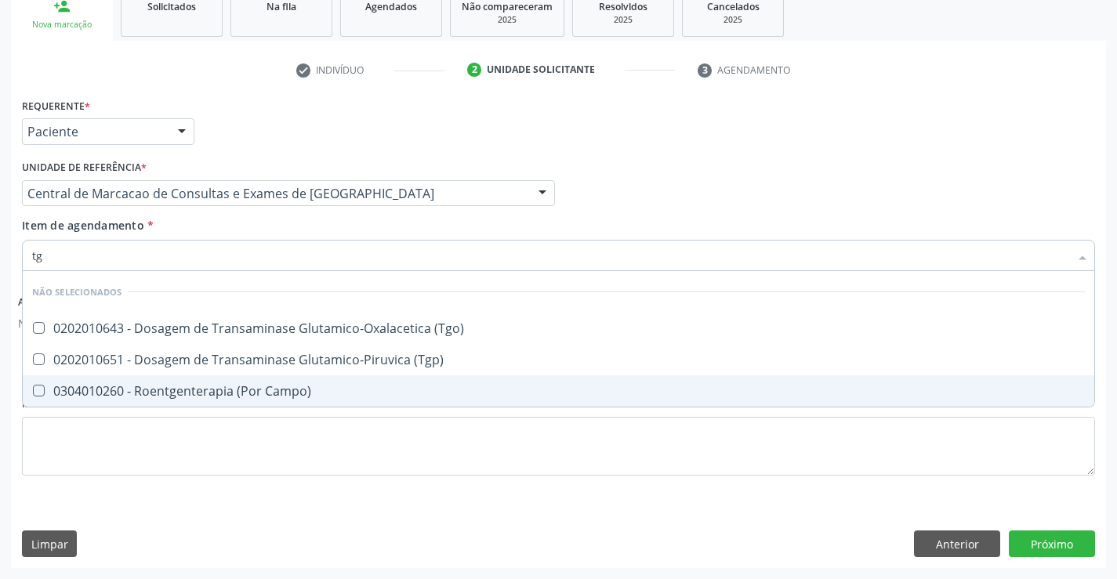
click at [277, 376] on span "0304010260 - Roentgenterapia (Por Campo)" at bounding box center [558, 390] width 1071 height 31
checkbox Campo\) "true"
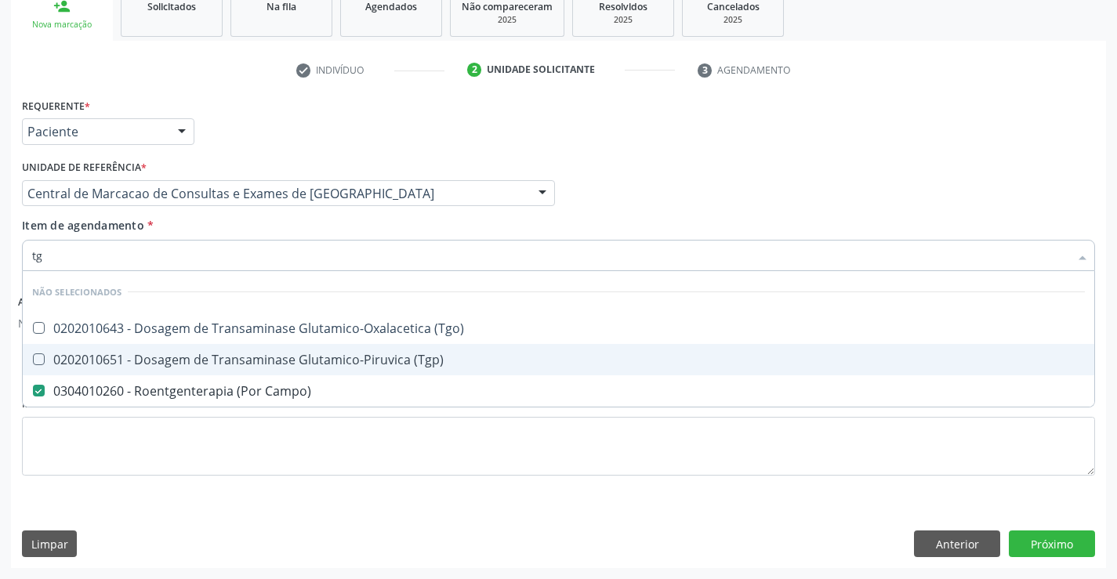
click at [277, 375] on ul "Desfazer seleção Não selecionados 0202010643 - Dosagem de Transaminase Glutamic…" at bounding box center [558, 339] width 1071 height 136
click at [281, 348] on span "0202010651 - Dosagem de Transaminase Glutamico-Piruvica (Tgp)" at bounding box center [558, 359] width 1071 height 31
checkbox \(Tgp\) "true"
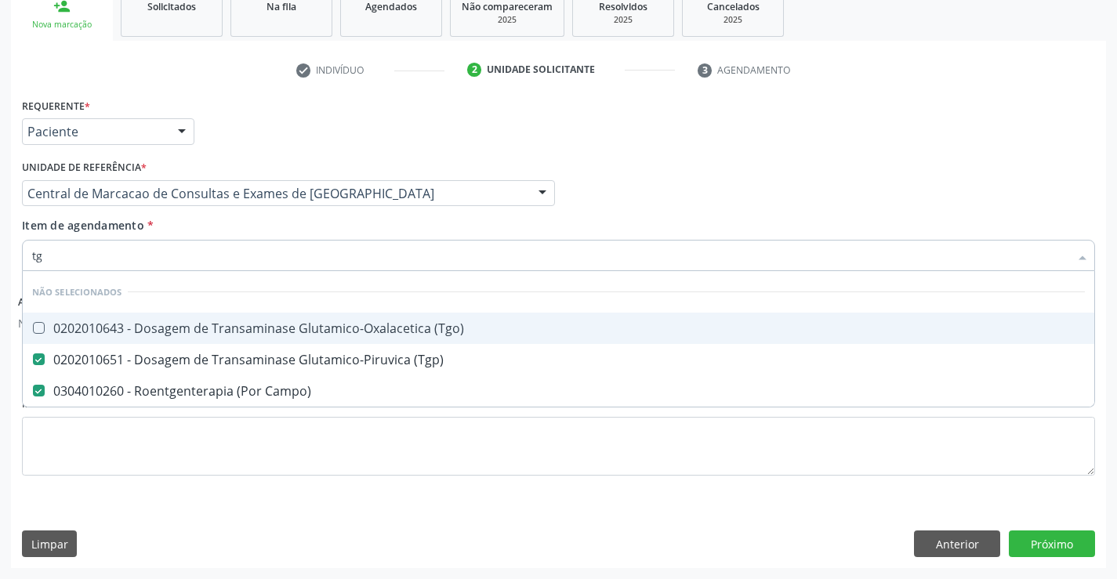
click at [284, 317] on span "0202010643 - Dosagem de Transaminase Glutamico-Oxalacetica (Tgo)" at bounding box center [558, 328] width 1071 height 31
checkbox \(Tgo\) "true"
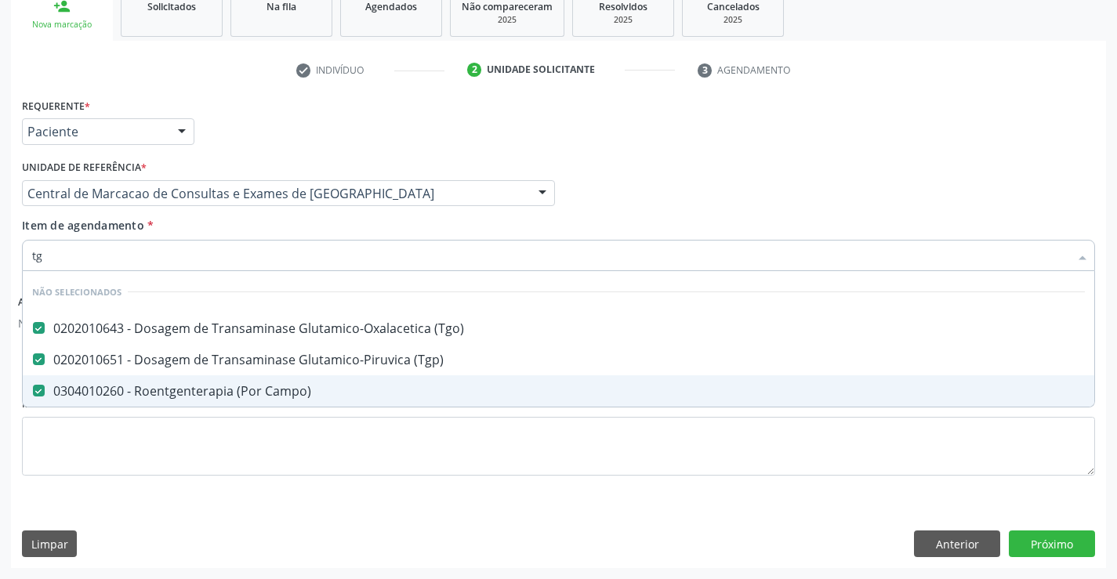
click at [281, 390] on div "0304010260 - Roentgenterapia (Por Campo)" at bounding box center [558, 391] width 1053 height 13
checkbox Campo\) "false"
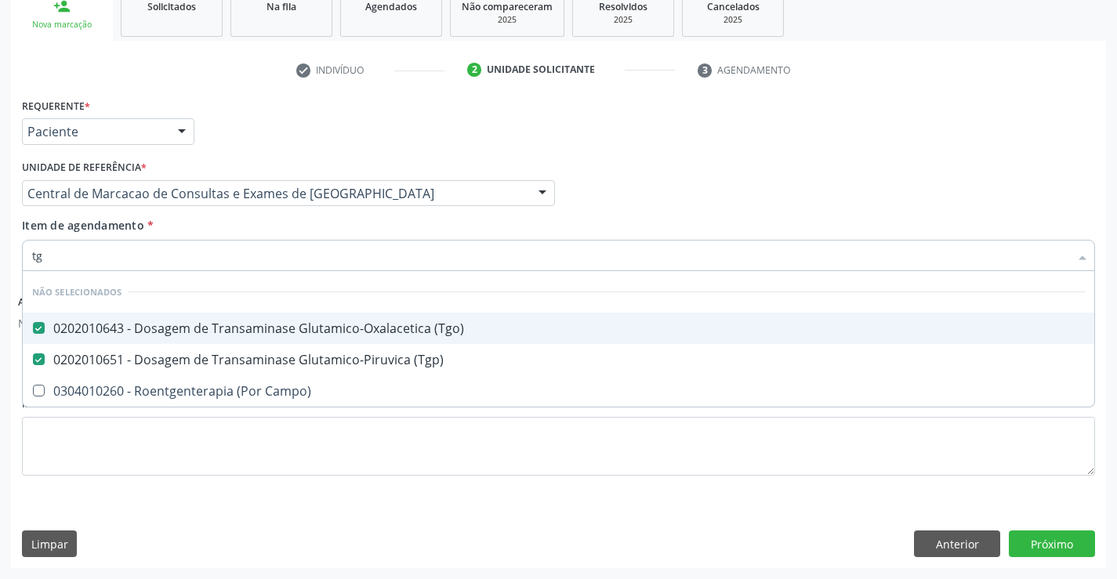
click at [284, 233] on div "Item de agendamento * tg Desfazer seleção Não selecionados 0202010643 - Dosagem…" at bounding box center [558, 241] width 1073 height 49
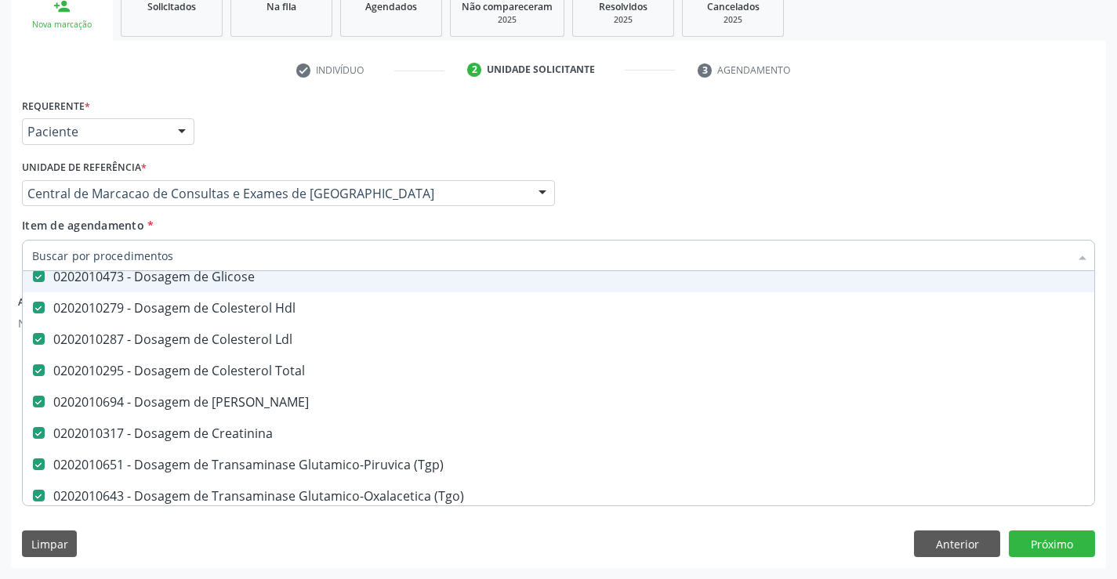
scroll to position [235, 0]
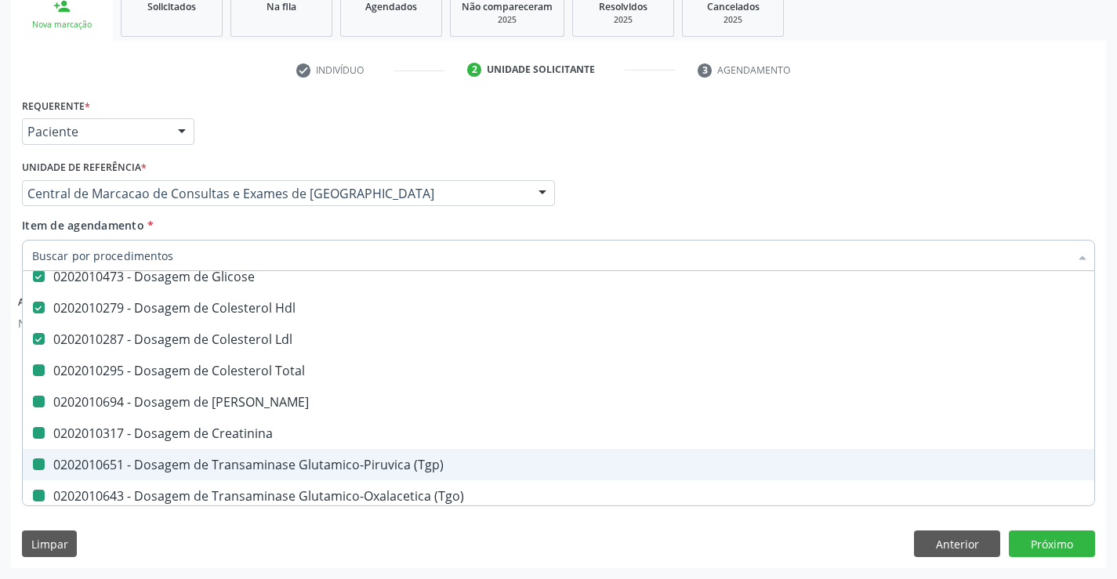
type input "u"
checkbox Total "false"
checkbox Ureia "false"
checkbox Creatinina "false"
checkbox \(Tgp\) "false"
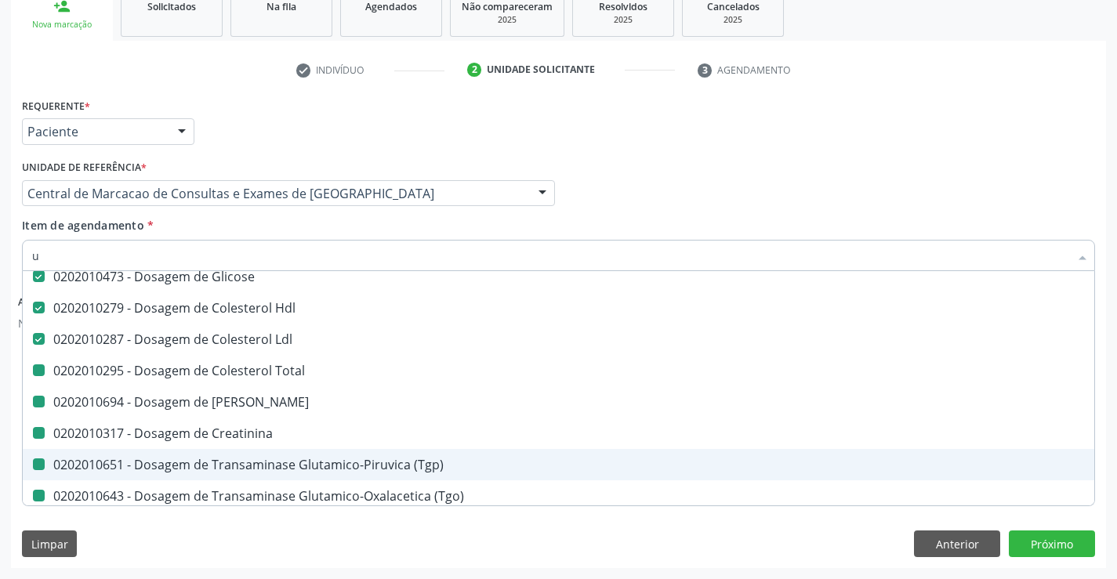
checkbox \(Tgo\) "false"
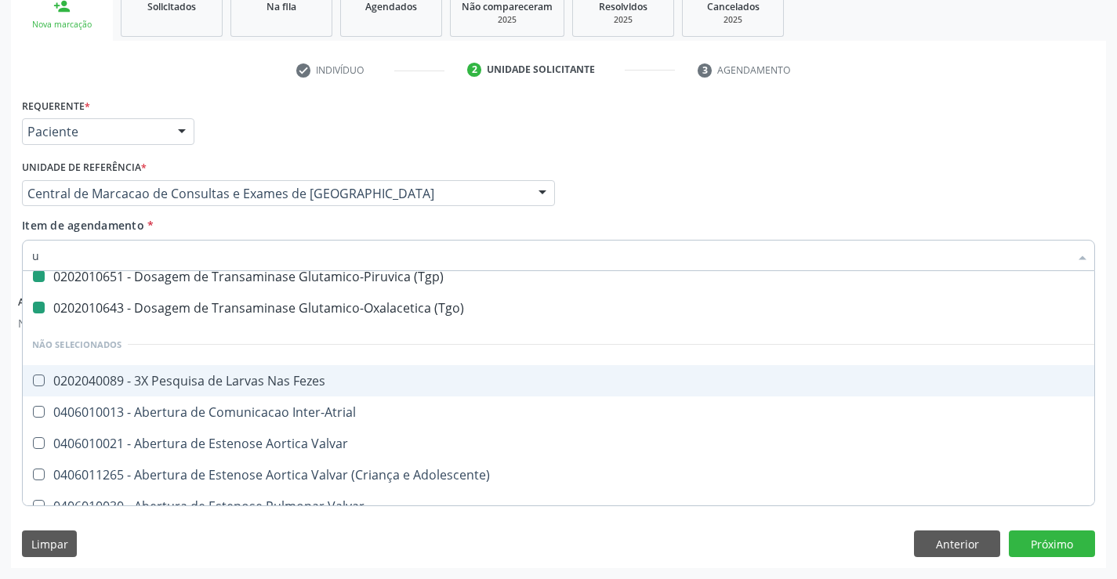
type input "ur"
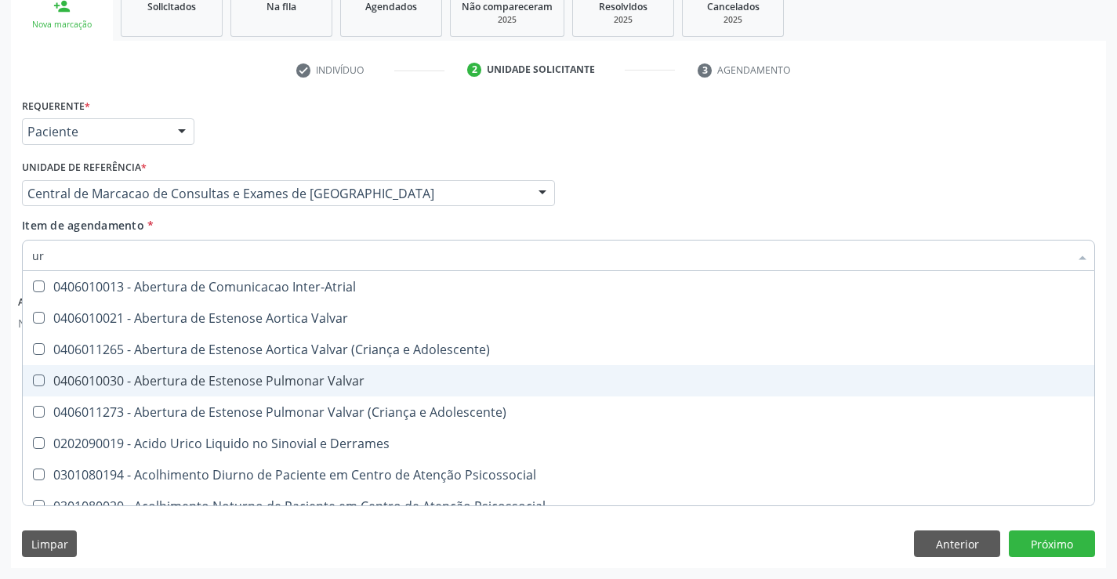
checkbox Inter-Atrial "false"
checkbox Valvar "false"
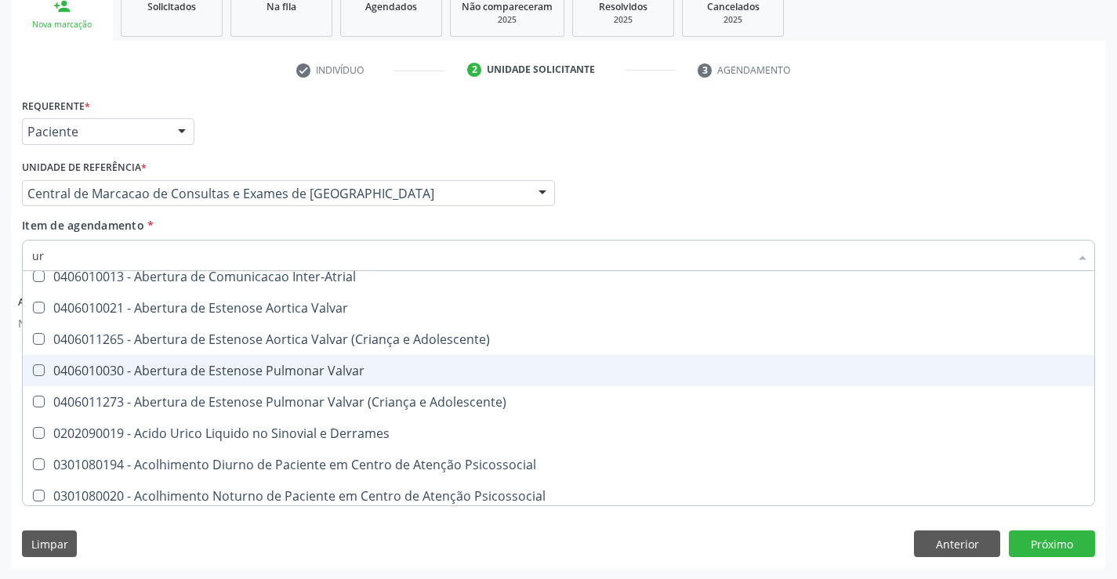
type input "uri"
checkbox Ureia "false"
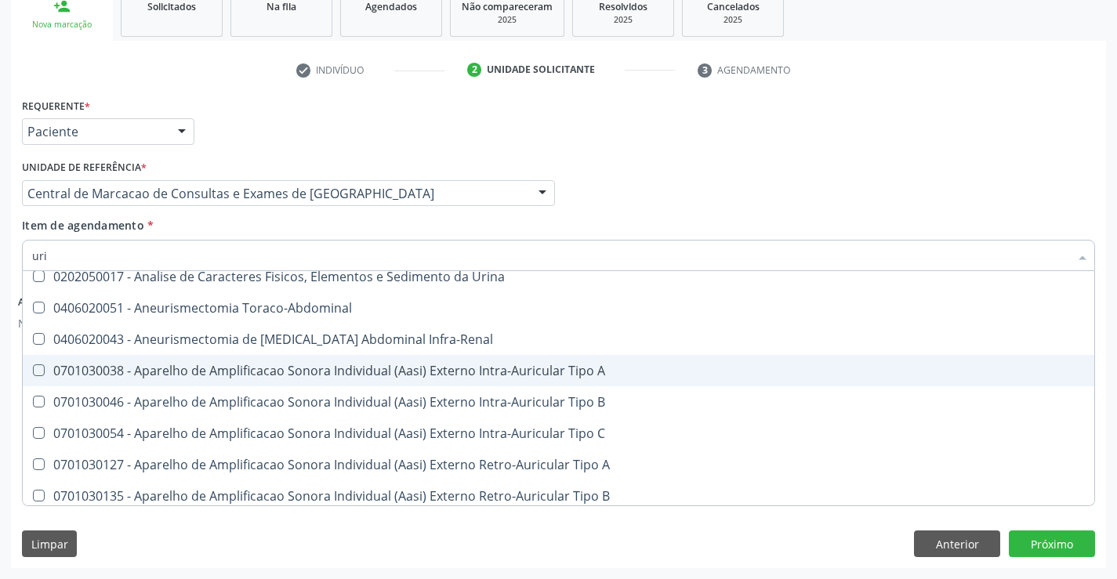
type input "urin"
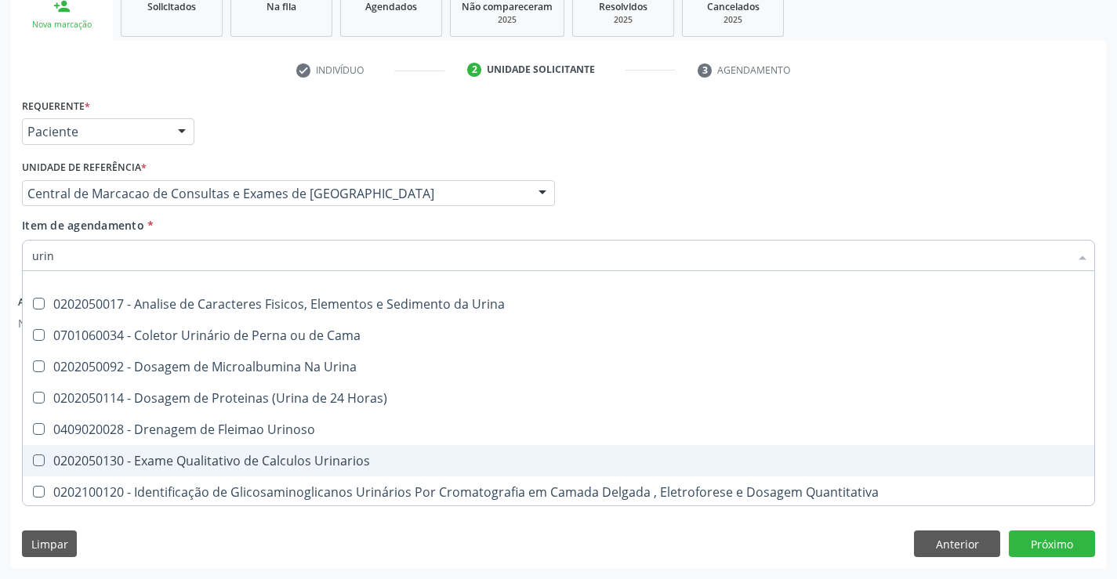
scroll to position [0, 0]
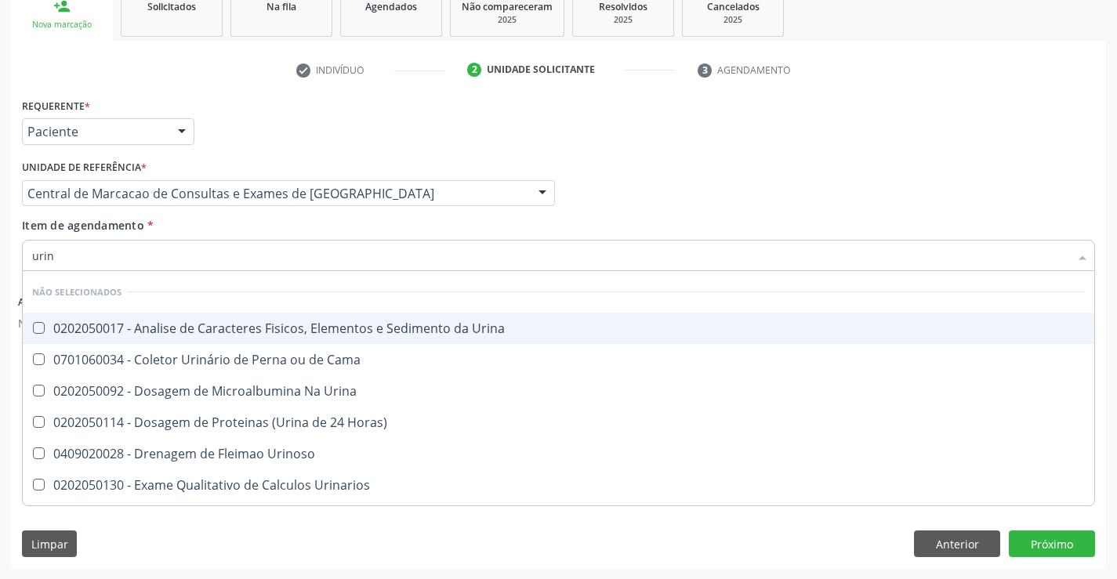
click at [302, 340] on span "0202050017 - Analise de Caracteres Fisicos, Elementos e Sedimento da Urina" at bounding box center [558, 328] width 1071 height 31
checkbox Urina "true"
click at [290, 217] on div "Item de agendamento * urin Desfazer seleção Não selecionados 0202050017 - Anali…" at bounding box center [558, 241] width 1073 height 49
checkbox Urina "true"
checkbox Horas\) "true"
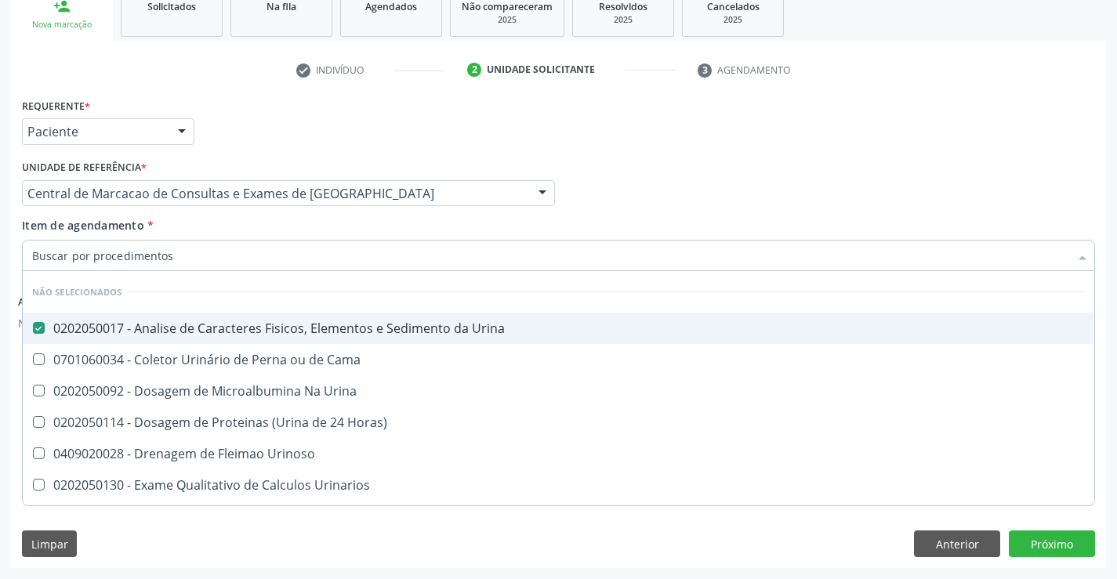
checkbox Urinarios "true"
checkbox Quantitativa "true"
checkbox Delgada\) "true"
checkbox Urina "true"
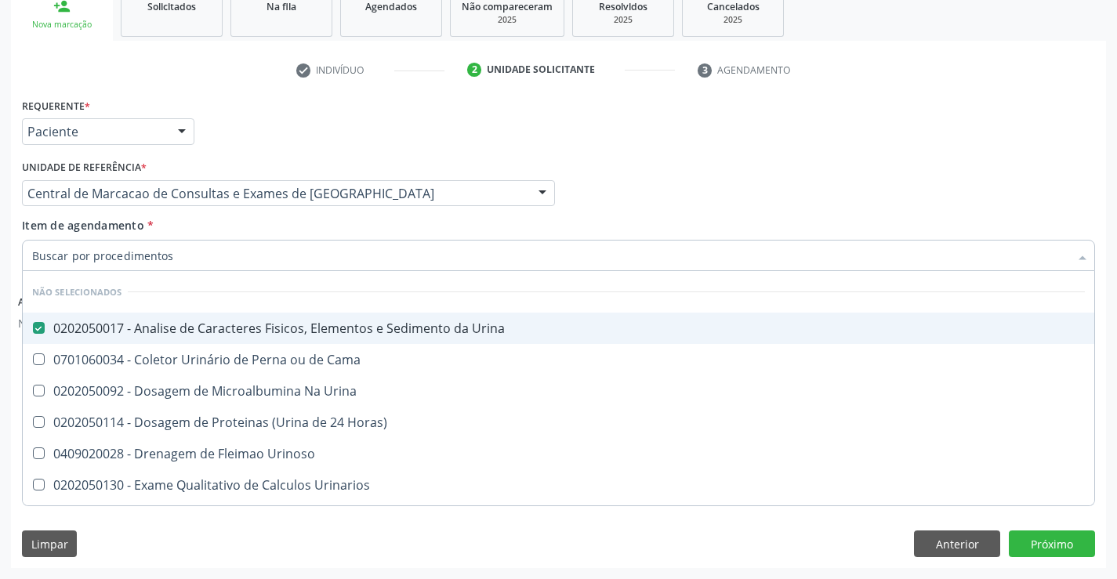
checkbox Urina "true"
checkbox Urinoso "true"
checkbox Cama "true"
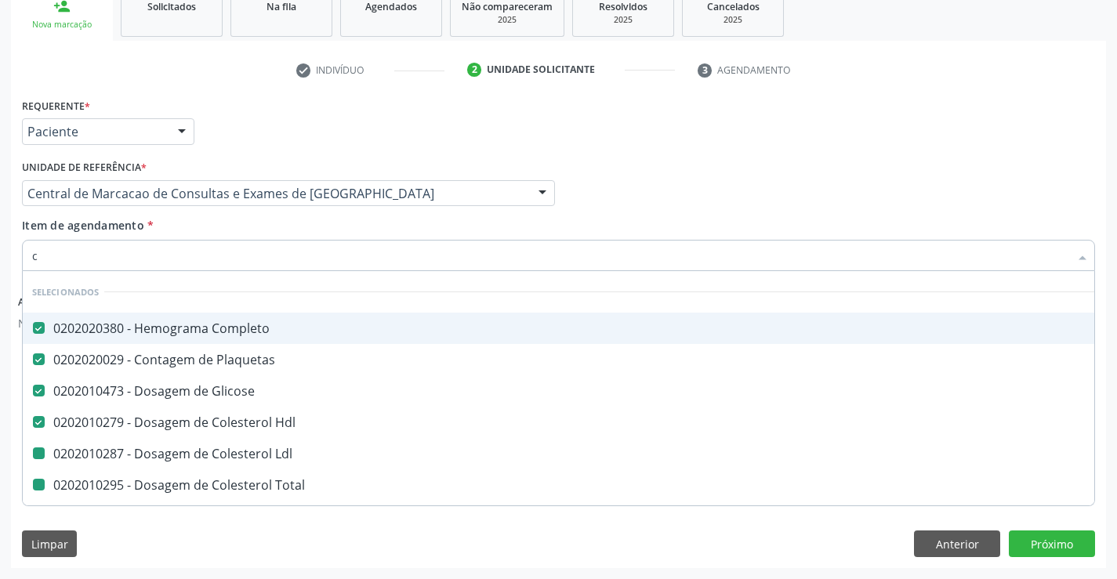
type input "ca"
checkbox Total "false"
checkbox Creatinina "false"
checkbox \(Tgp\) "false"
checkbox \(Tgo\) "false"
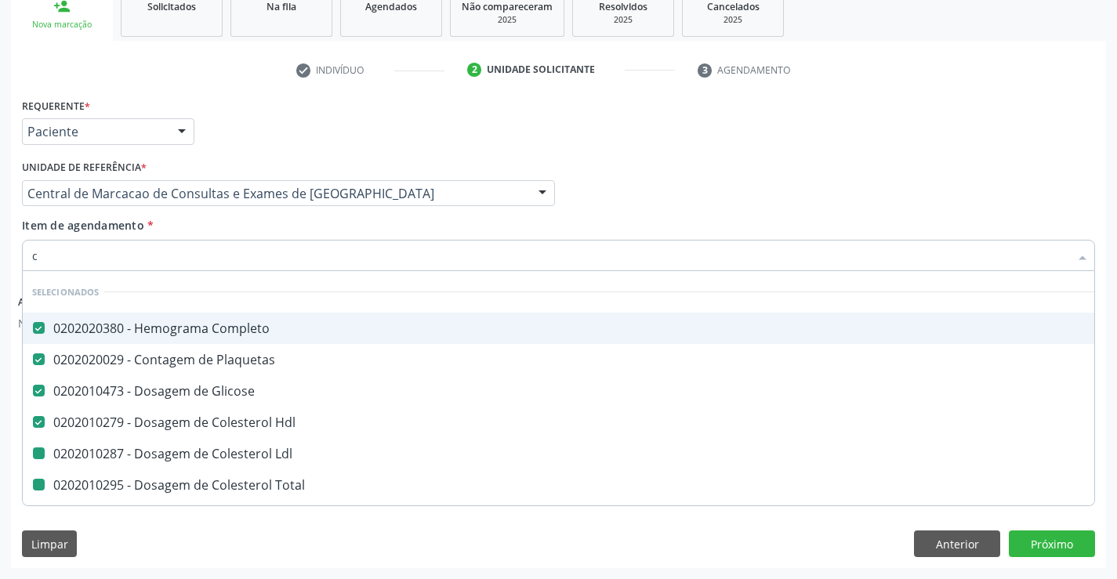
checkbox Urina "false"
checkbox Ldl "false"
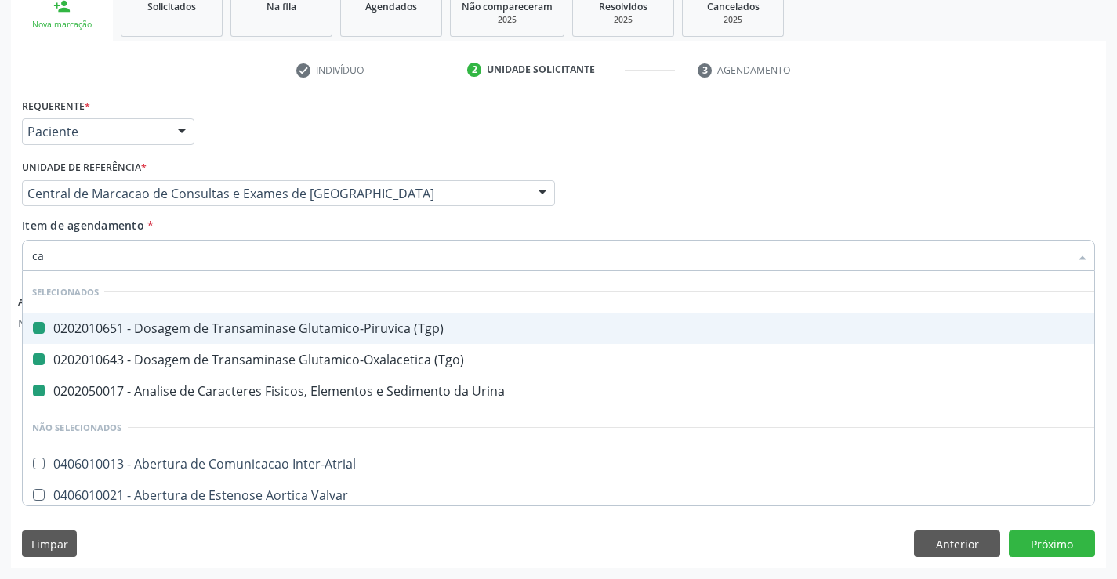
type input "cal"
checkbox \(Tgp\) "false"
checkbox Urina "false"
checkbox \(Tgo\) "false"
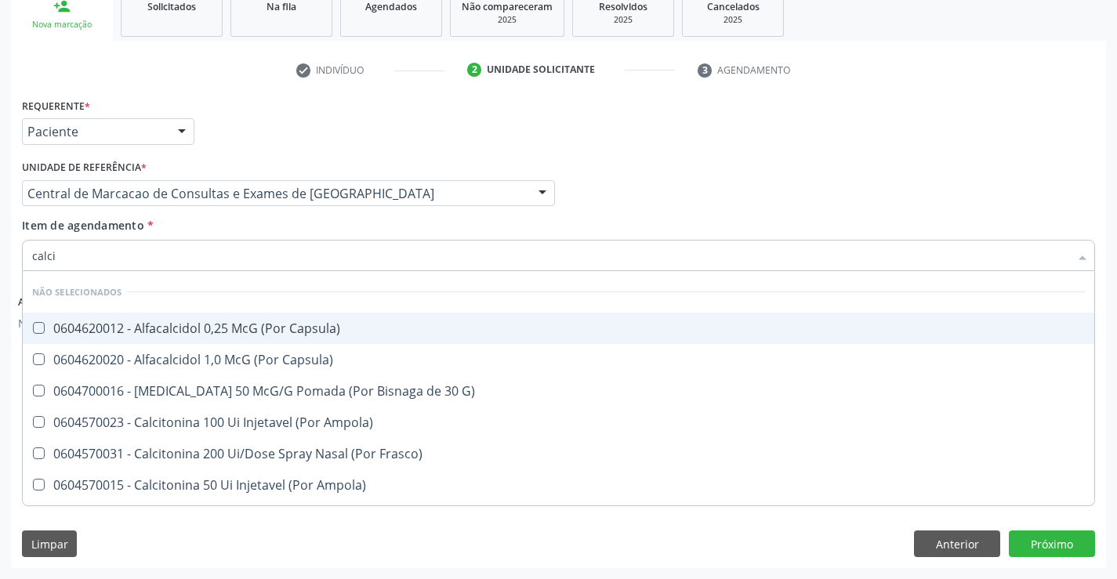
type input "calcio"
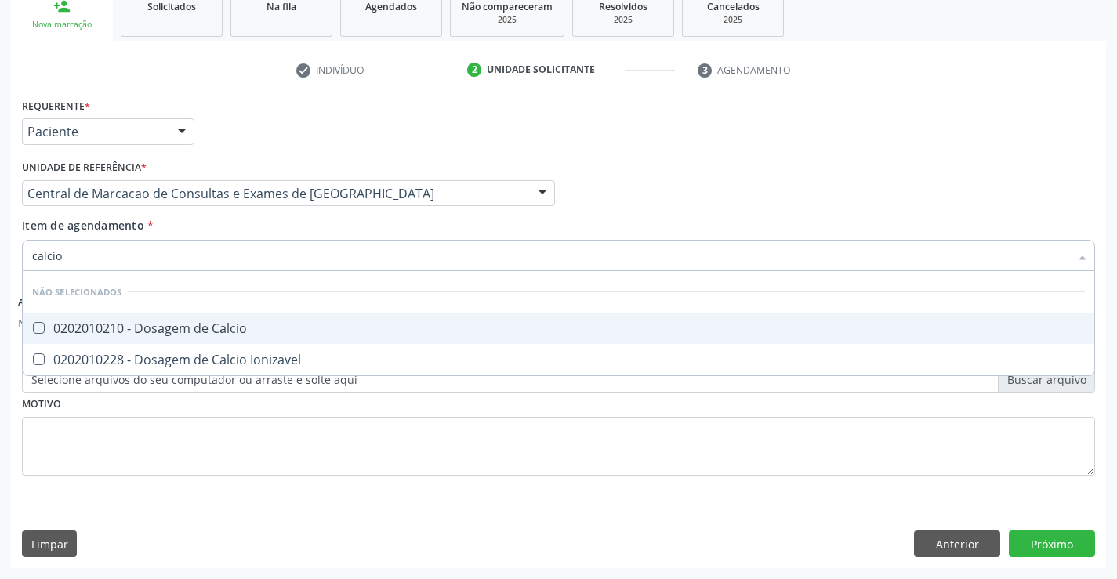
click at [271, 328] on div "0202010210 - Dosagem de Calcio" at bounding box center [558, 328] width 1053 height 13
checkbox Calcio "true"
click at [264, 235] on div "Item de agendamento * calcio Desfazer seleção Não selecionados 0202010210 - Dos…" at bounding box center [558, 241] width 1073 height 49
checkbox Ionizavel "true"
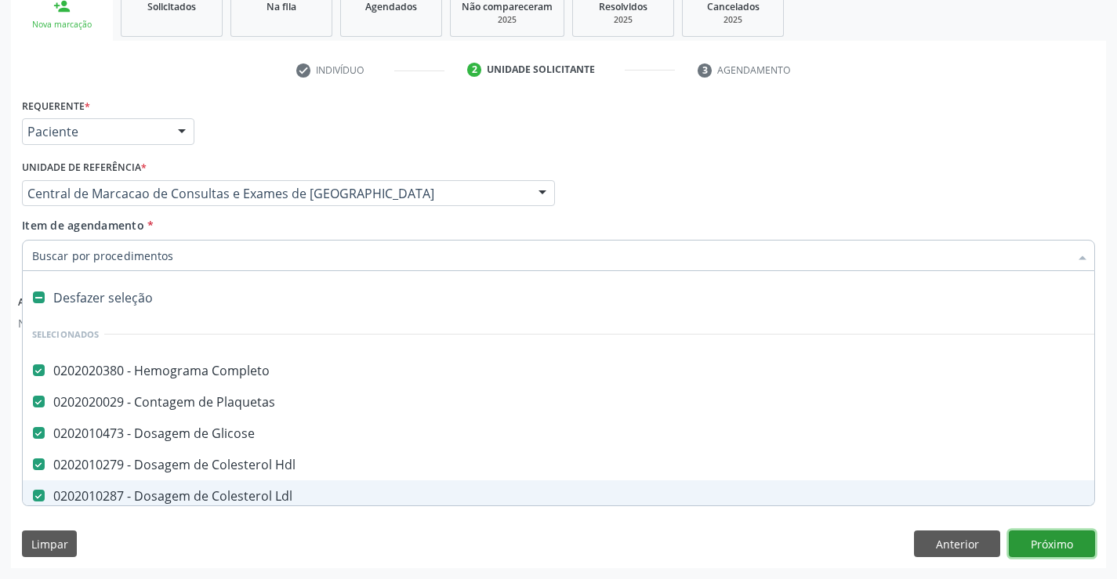
click at [1052, 544] on button "Próximo" at bounding box center [1052, 544] width 86 height 27
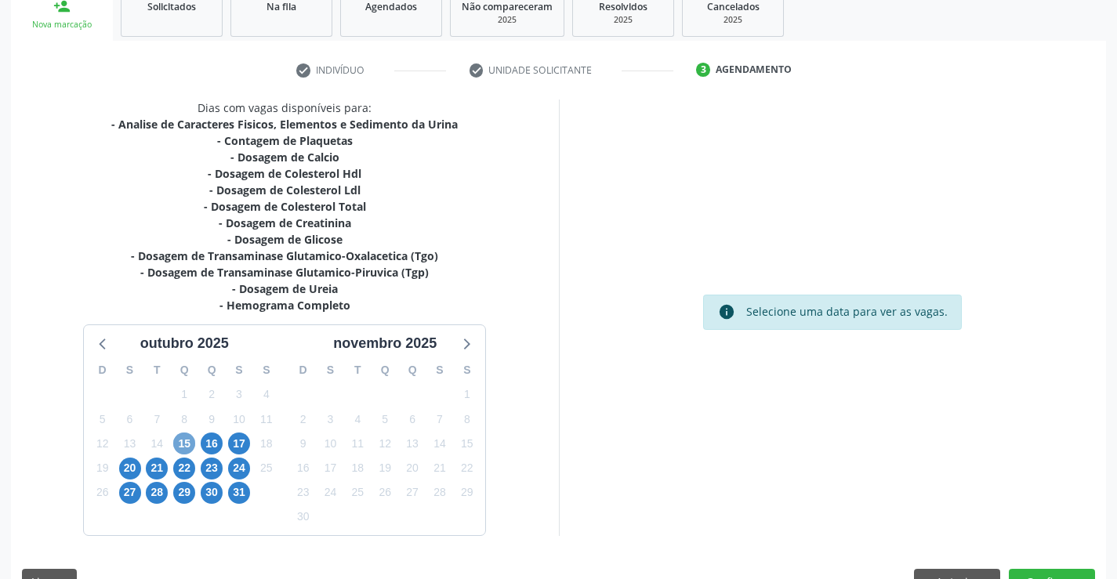
click at [188, 442] on span "15" at bounding box center [184, 444] width 22 height 22
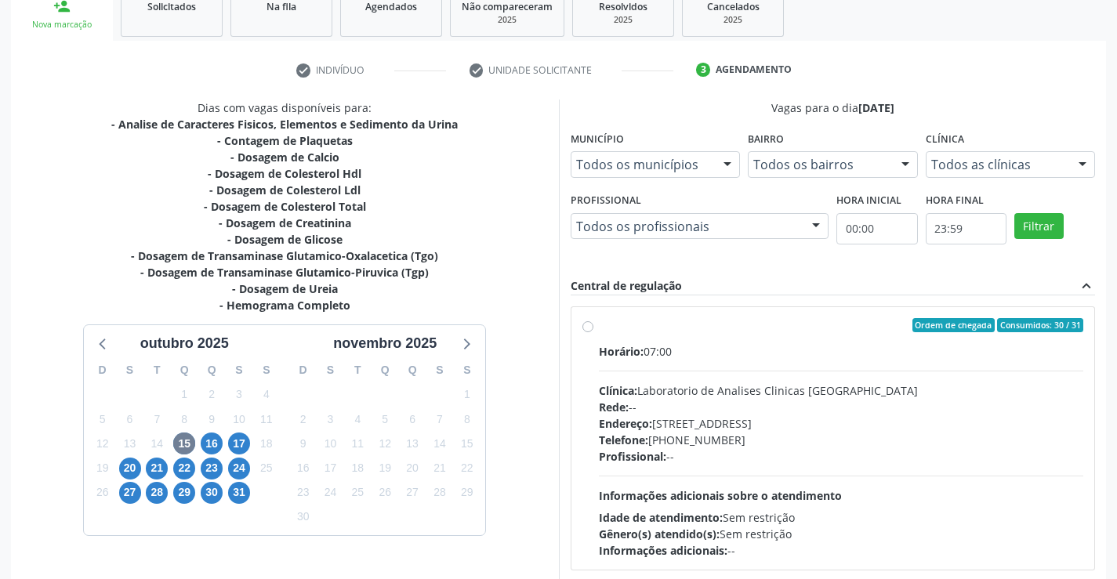
click at [758, 346] on div "Horário: 07:00" at bounding box center [841, 351] width 485 height 16
click at [593, 332] on input "Ordem de chegada Consumidos: 30 / 31 Horário: 07:00 Clínica: Laboratorio de Ana…" at bounding box center [587, 325] width 11 height 14
radio input "true"
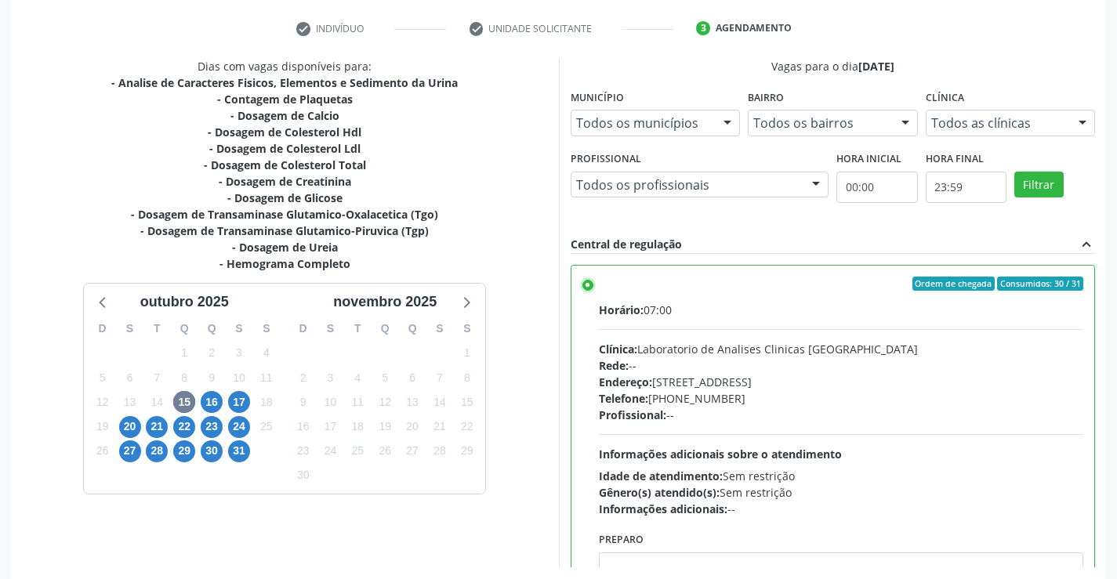
scroll to position [357, 0]
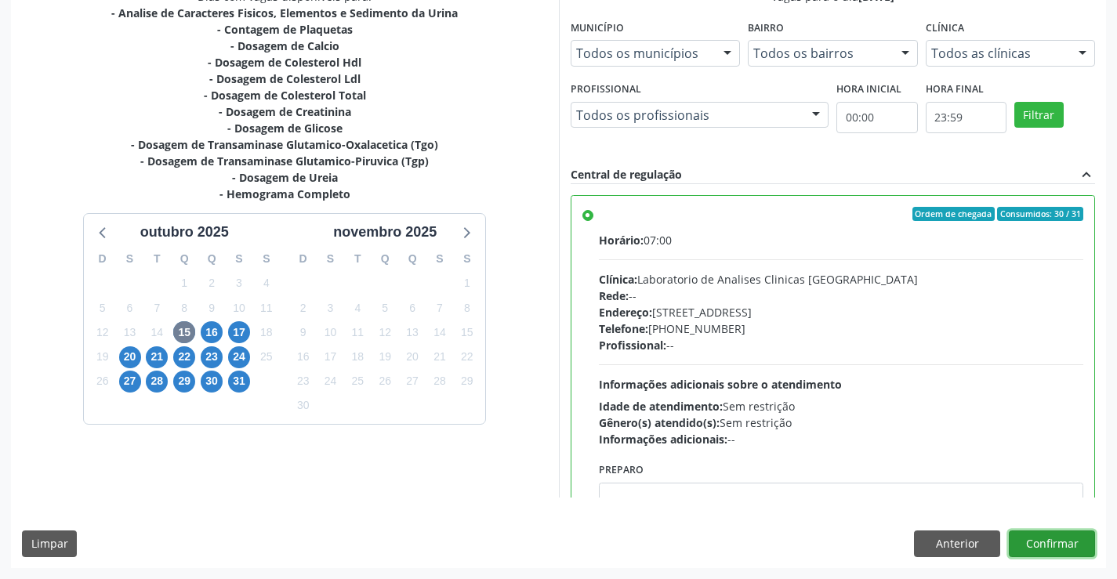
click at [1047, 538] on button "Confirmar" at bounding box center [1052, 544] width 86 height 27
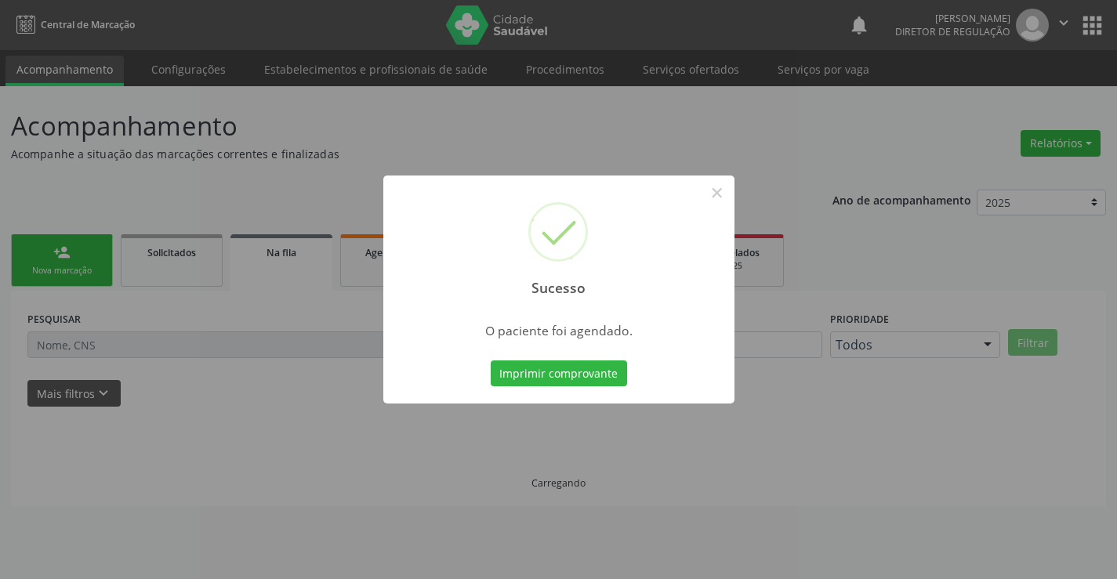
scroll to position [0, 0]
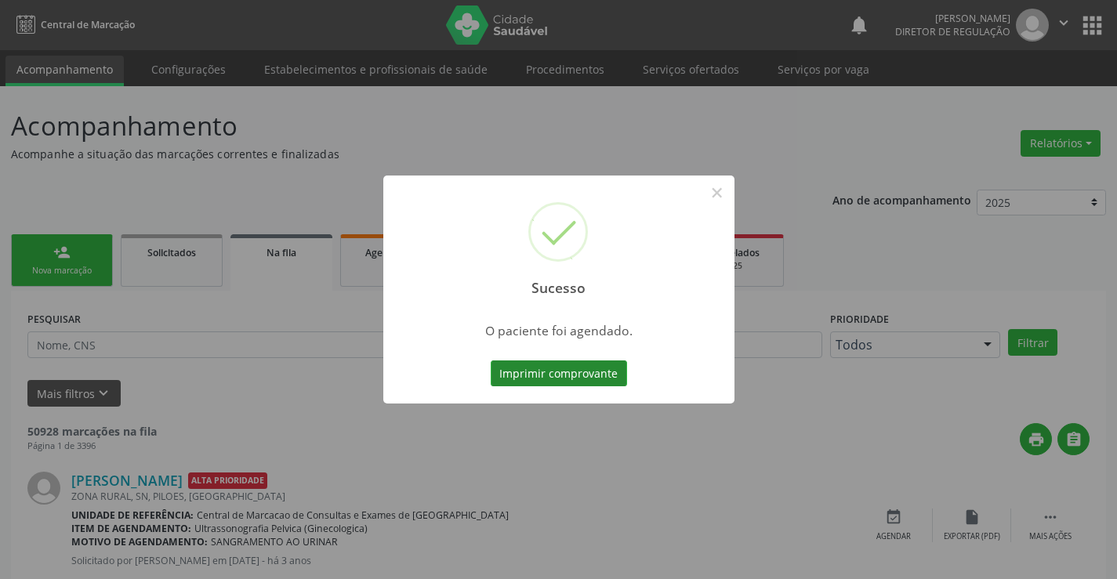
click at [598, 368] on button "Imprimir comprovante" at bounding box center [559, 374] width 136 height 27
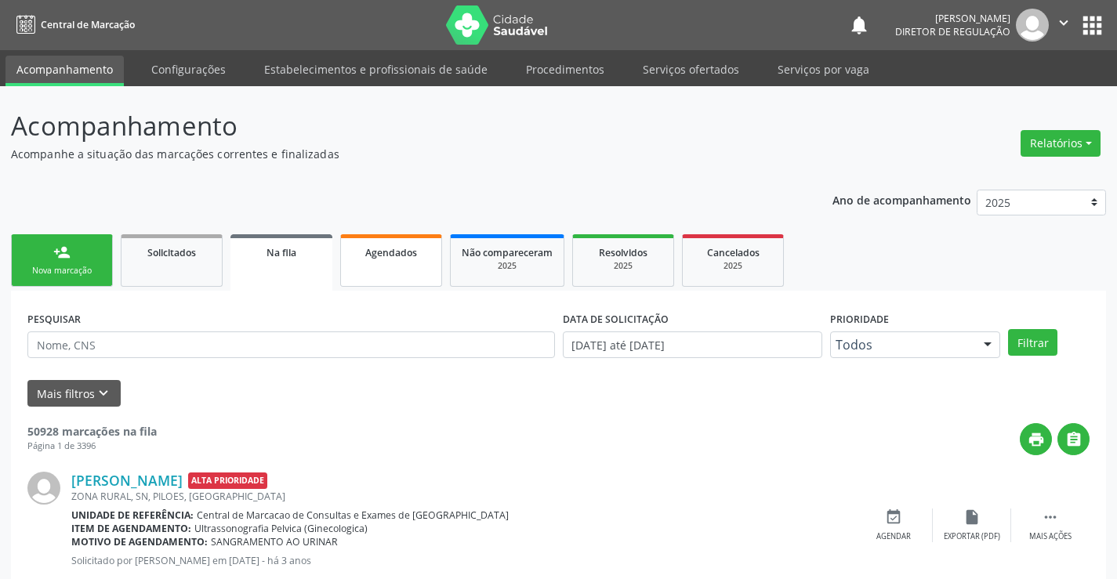
click at [422, 258] on div "Agendados" at bounding box center [391, 252] width 78 height 16
select select "9"
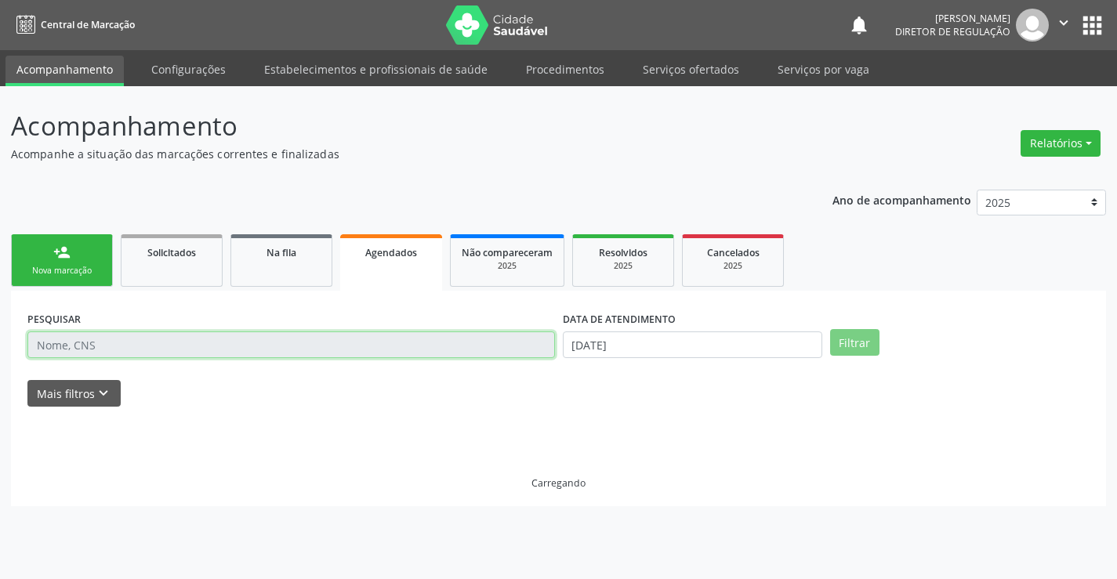
click at [74, 345] on input "text" at bounding box center [290, 345] width 527 height 27
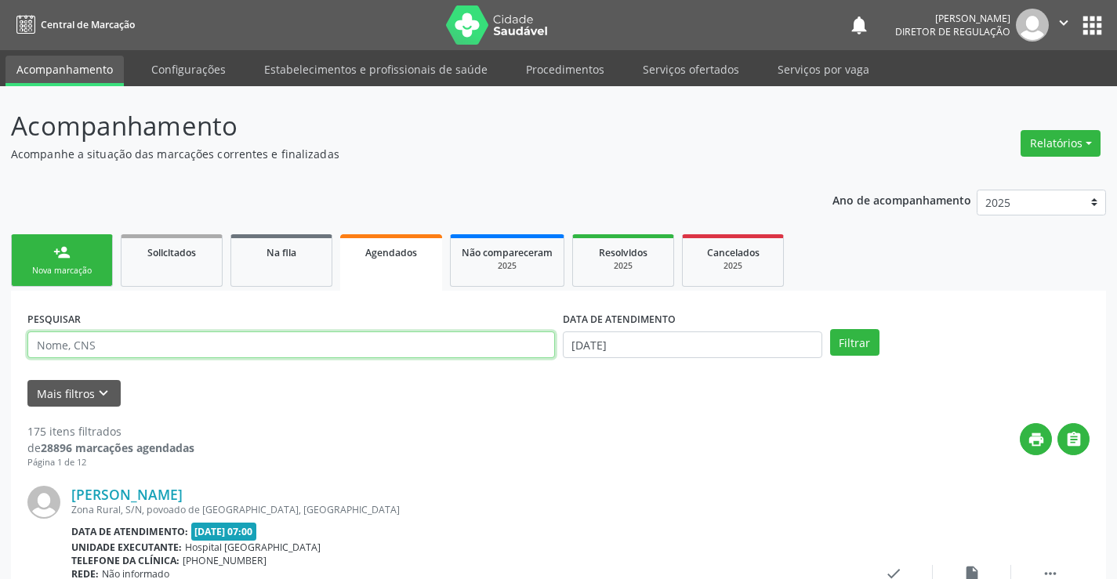
paste input "708 5085 0757 7380"
type input "708 5085 0757 7380"
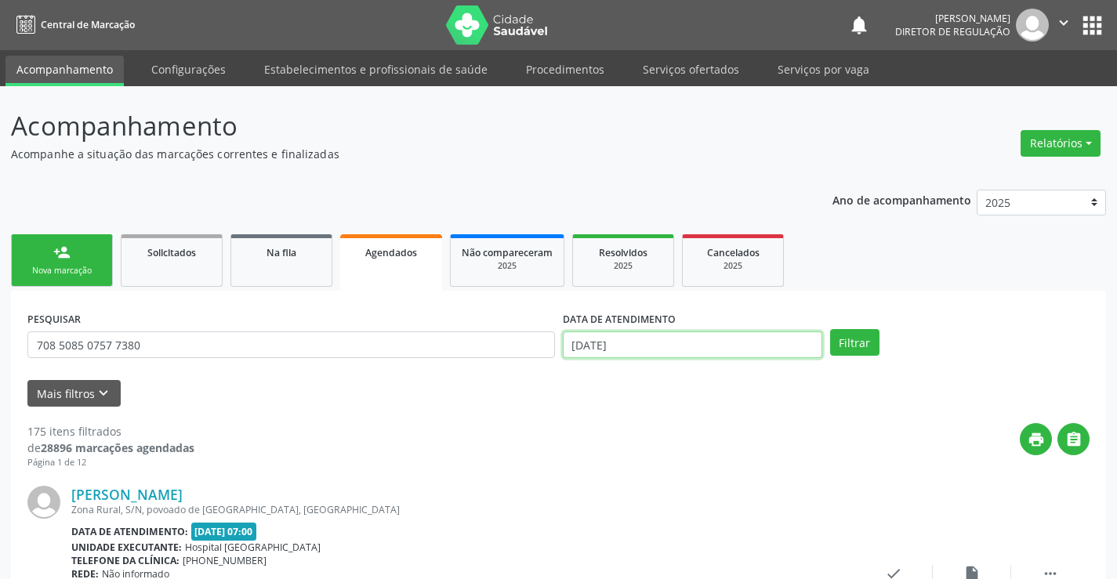
click at [694, 332] on input "[DATE]" at bounding box center [692, 345] width 259 height 27
click at [846, 335] on button "Filtrar" at bounding box center [854, 342] width 49 height 27
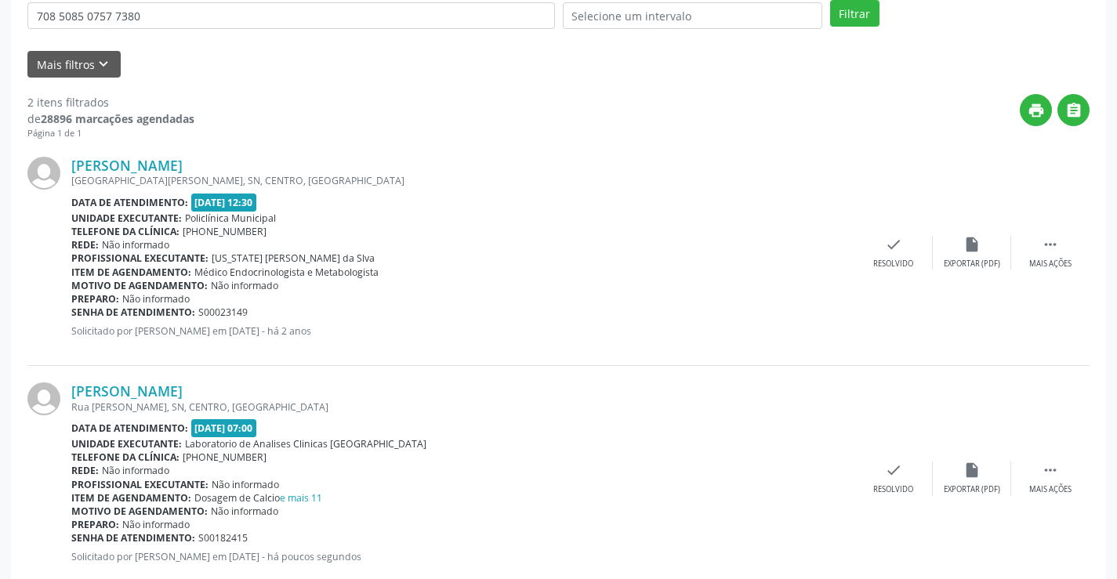
scroll to position [369, 0]
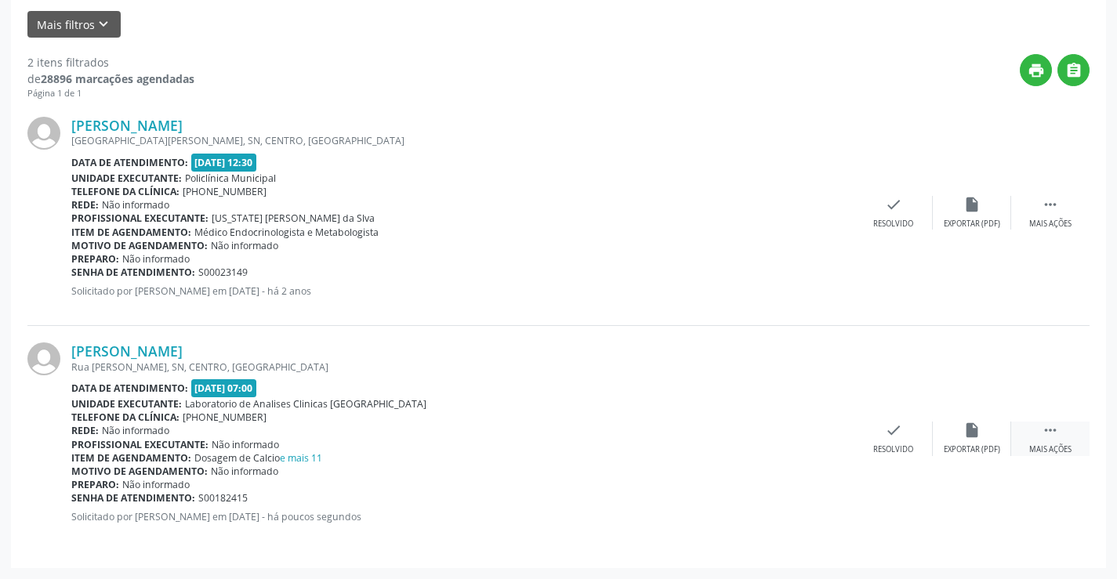
drag, startPoint x: 1057, startPoint y: 438, endPoint x: 1021, endPoint y: 439, distance: 36.1
click at [1056, 439] on icon "" at bounding box center [1050, 430] width 17 height 17
click at [989, 440] on div "edit Editar" at bounding box center [972, 439] width 78 height 34
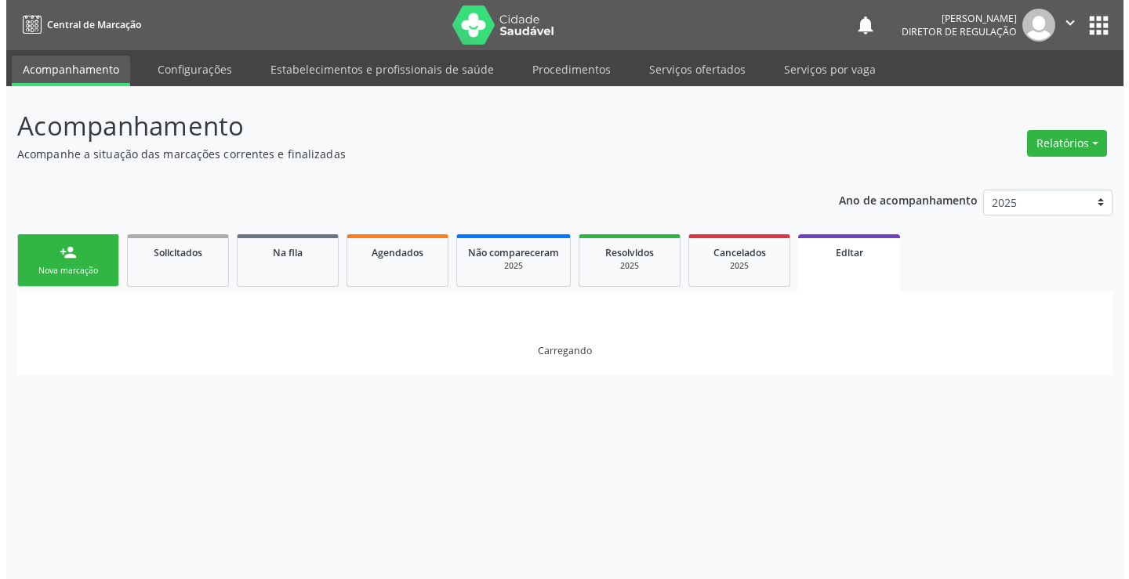
scroll to position [0, 0]
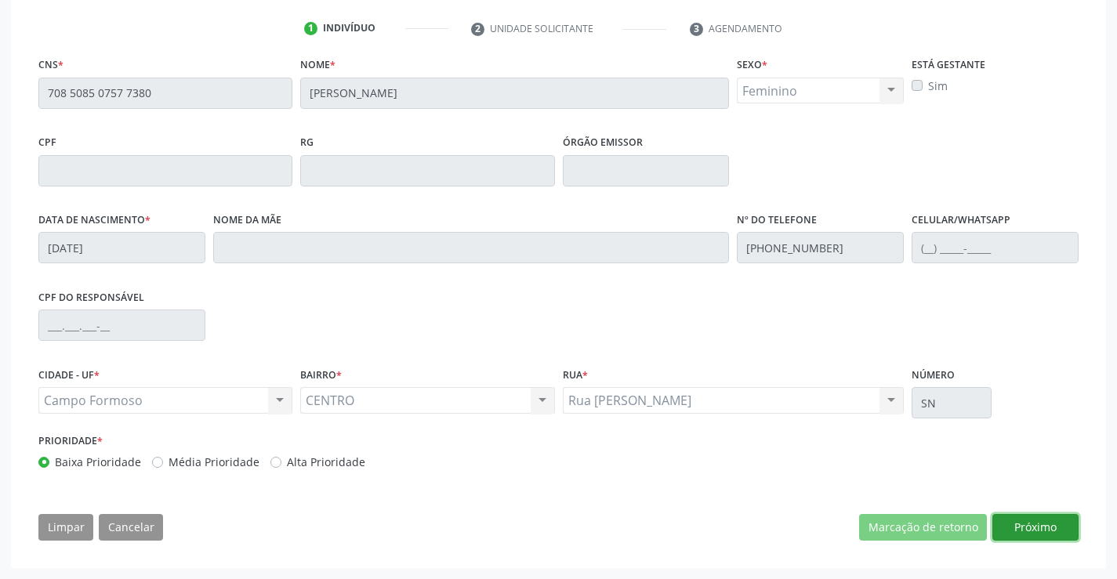
click at [1052, 526] on button "Próximo" at bounding box center [1035, 527] width 86 height 27
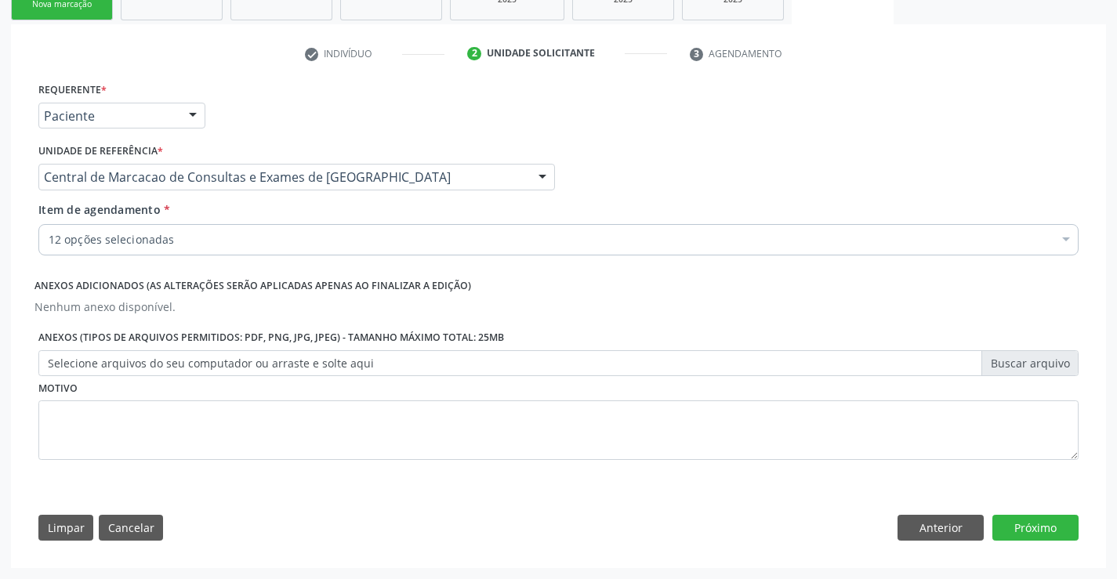
scroll to position [266, 0]
click at [1052, 526] on button "Próximo" at bounding box center [1035, 528] width 86 height 27
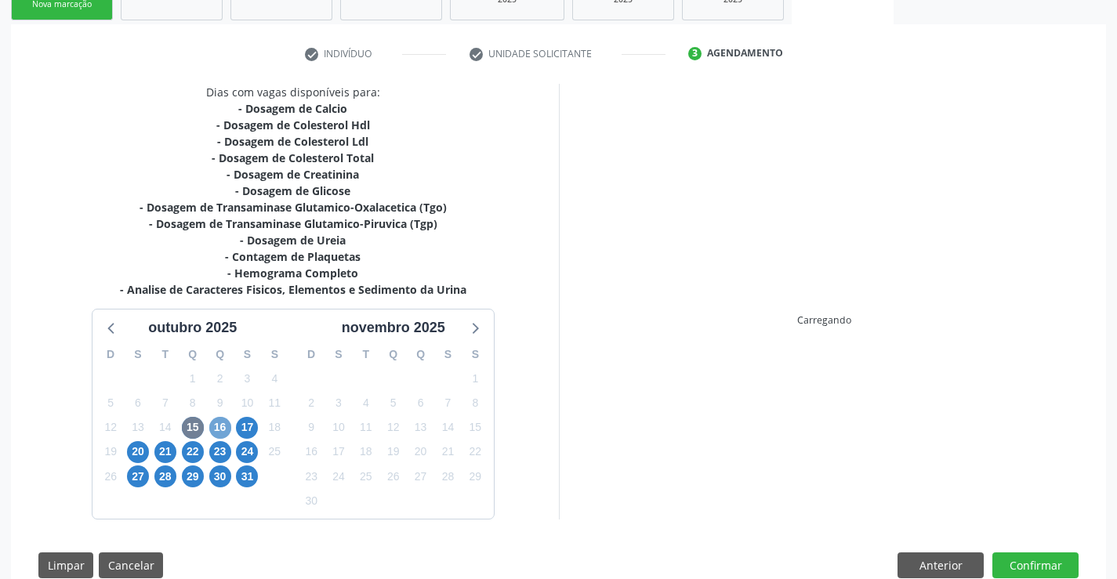
click at [218, 423] on span "16" at bounding box center [220, 428] width 22 height 22
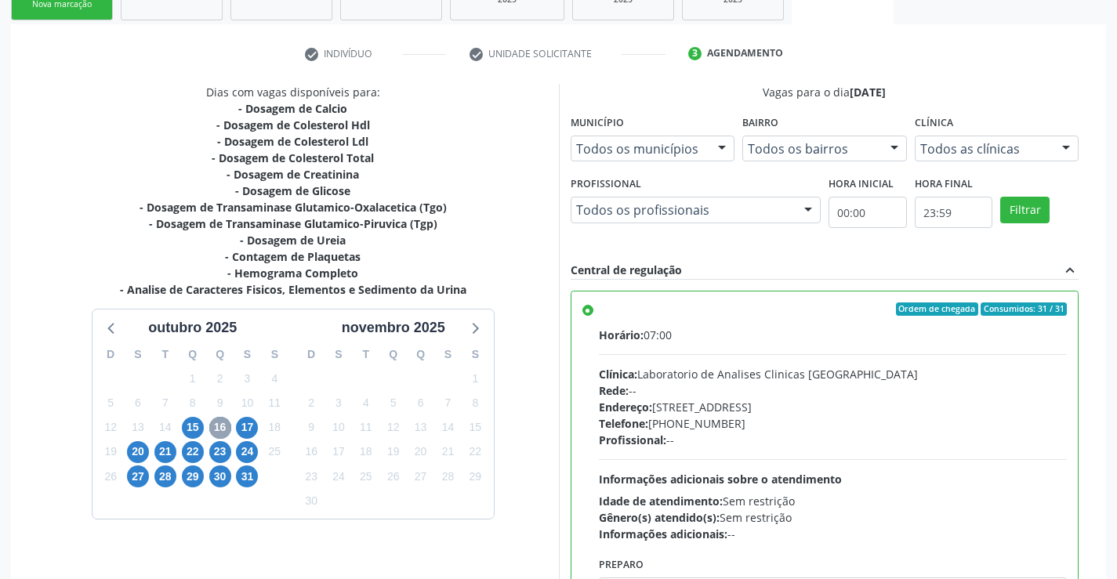
radio input "false"
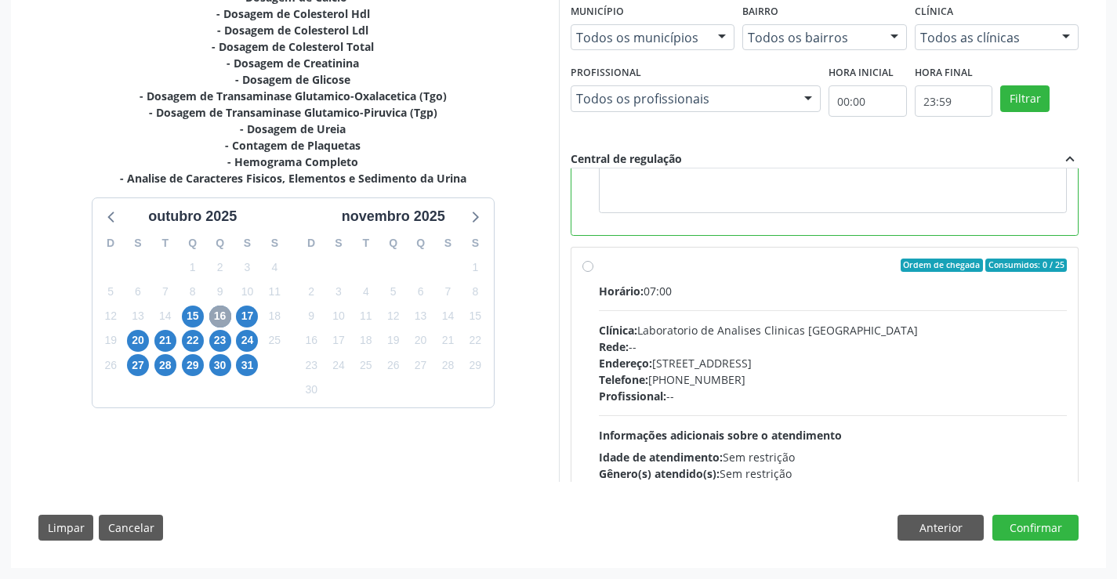
scroll to position [313, 0]
click at [752, 293] on div "Horário: 07:00" at bounding box center [833, 290] width 469 height 16
click at [593, 272] on input "Ordem de chegada Consumidos: 0 / 25 Horário: 07:00 Clínica: Laboratorio de Anal…" at bounding box center [587, 265] width 11 height 14
radio input "true"
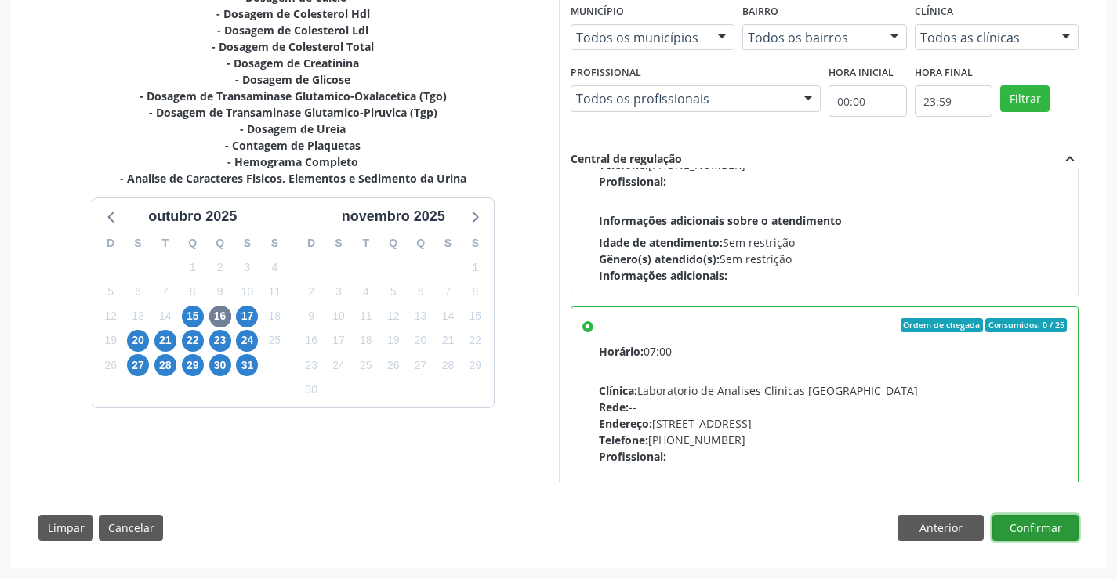
click at [1036, 526] on button "Confirmar" at bounding box center [1035, 528] width 86 height 27
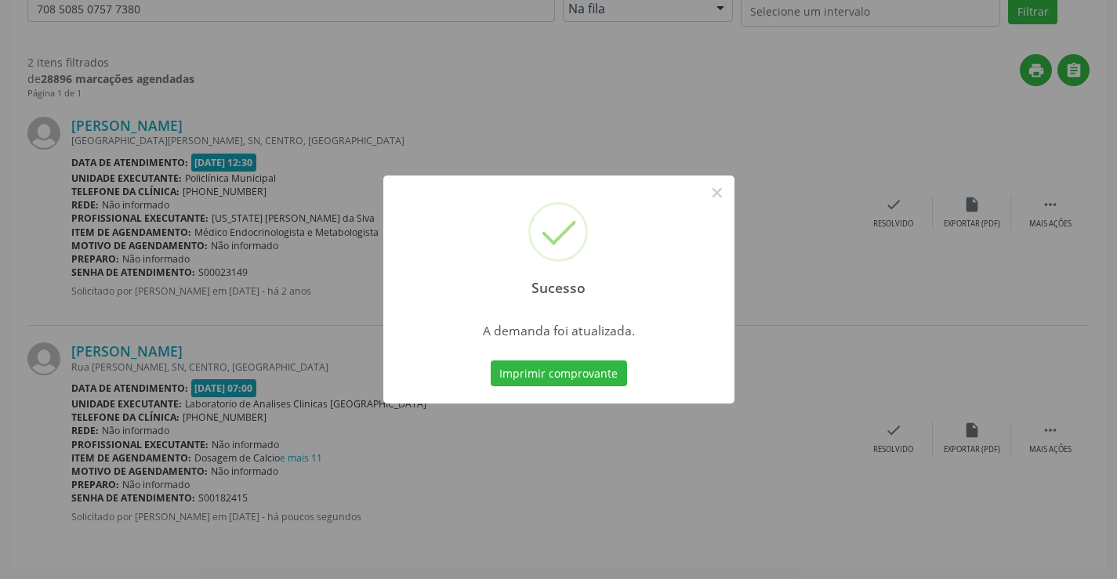
scroll to position [0, 0]
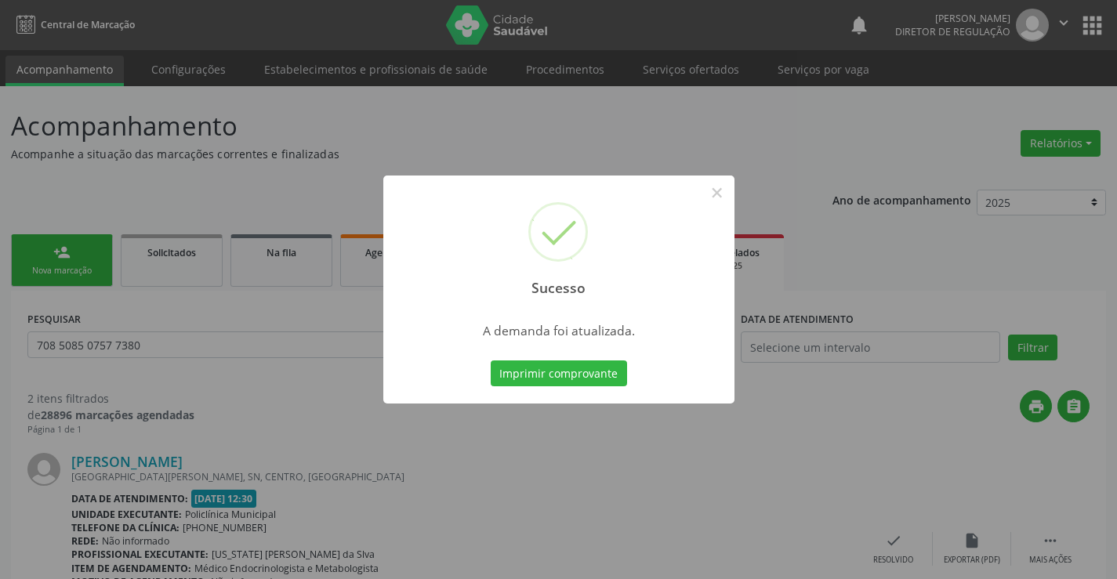
click at [491, 361] on button "Imprimir comprovante" at bounding box center [559, 374] width 136 height 27
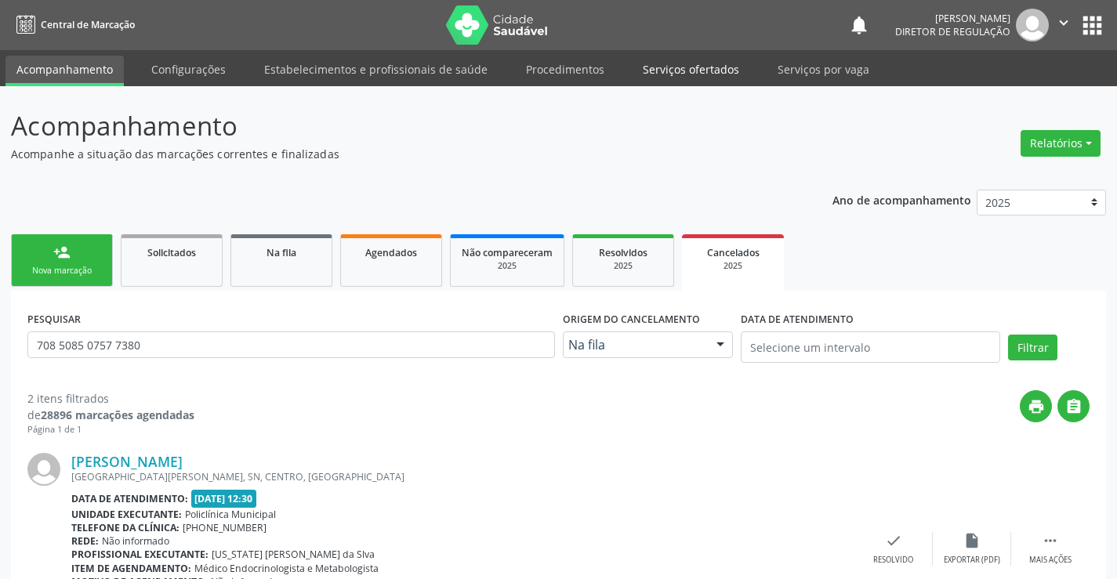
click at [687, 75] on link "Serviços ofertados" at bounding box center [691, 69] width 118 height 27
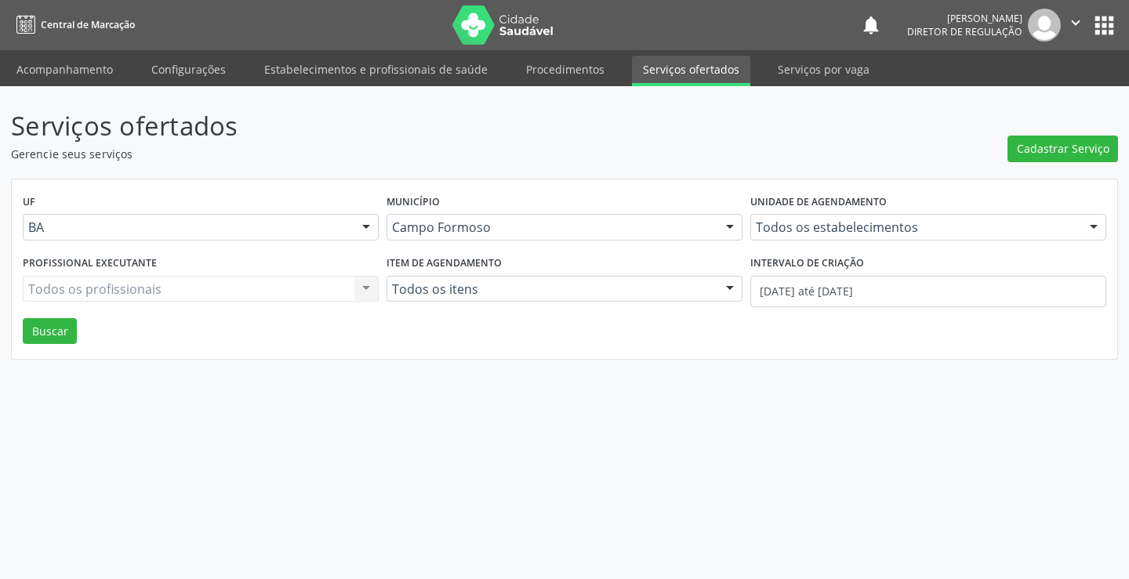
click at [847, 236] on div "Todos os estabelecimentos" at bounding box center [928, 227] width 356 height 27
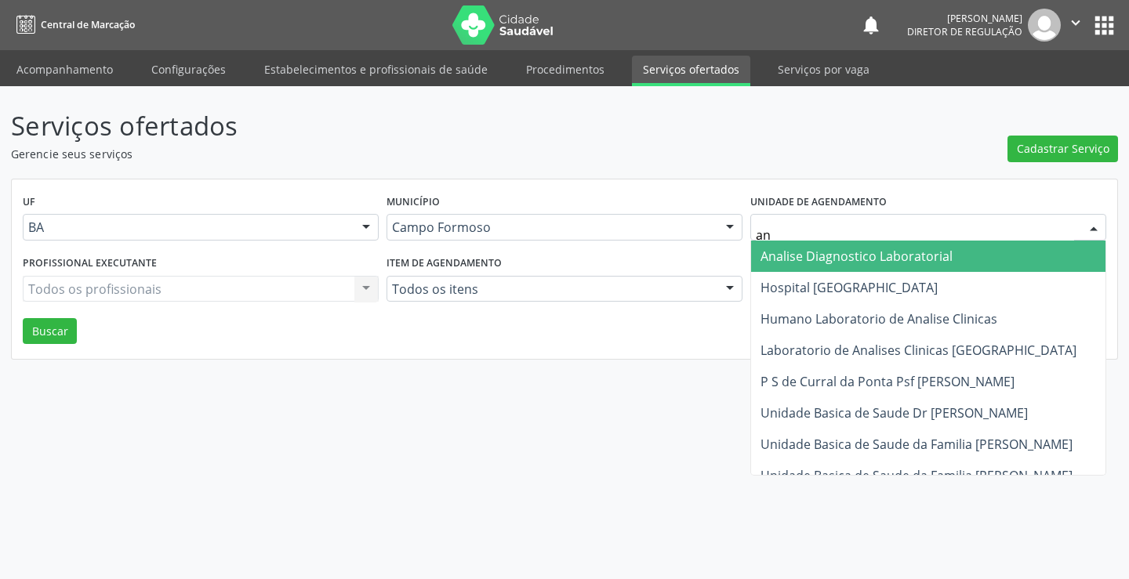
type input "ana"
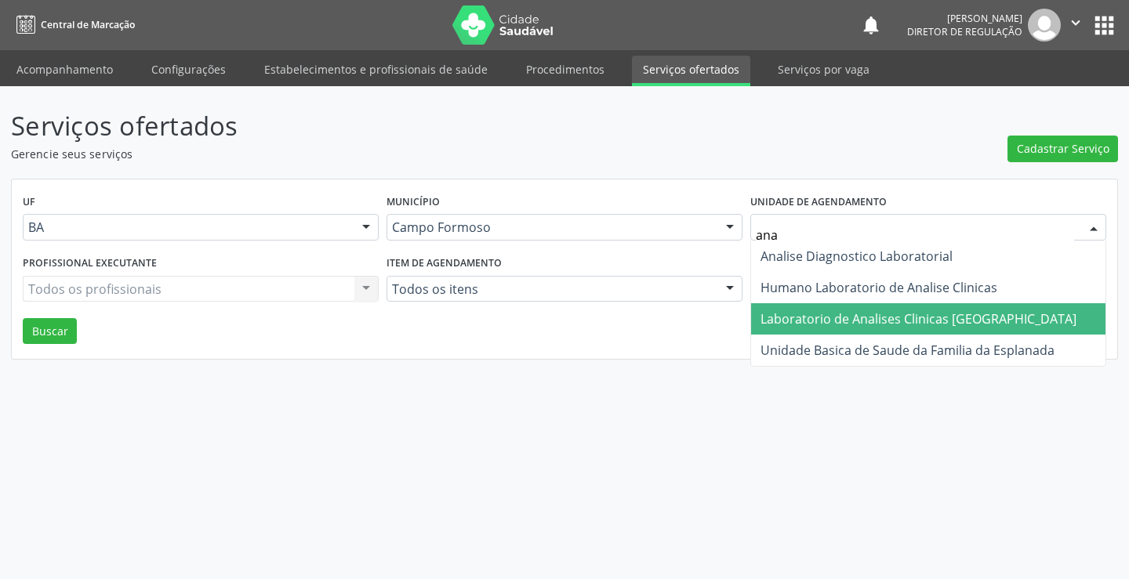
click at [842, 321] on span "Laboratorio de Analises Clinicas [GEOGRAPHIC_DATA]" at bounding box center [918, 318] width 316 height 17
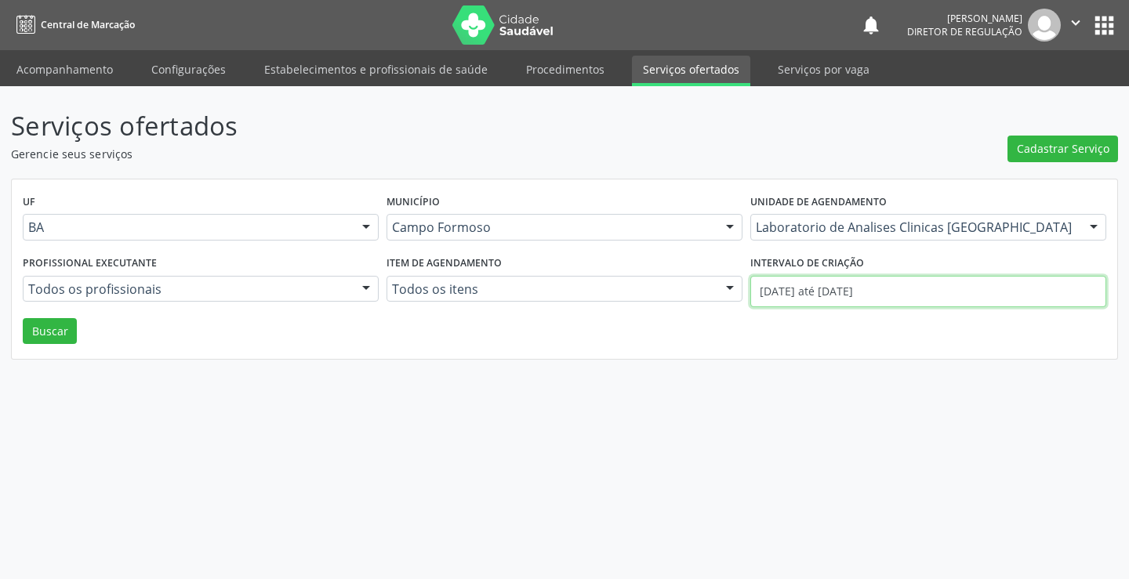
click at [845, 295] on input "[DATE] até [DATE]" at bounding box center [928, 291] width 356 height 31
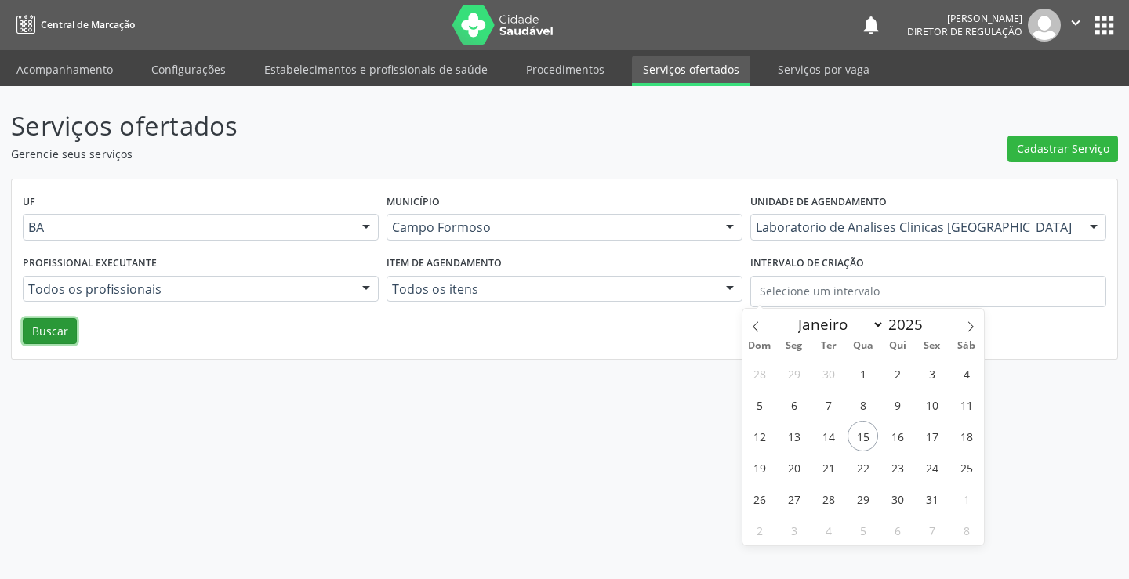
click at [71, 335] on button "Buscar" at bounding box center [50, 331] width 54 height 27
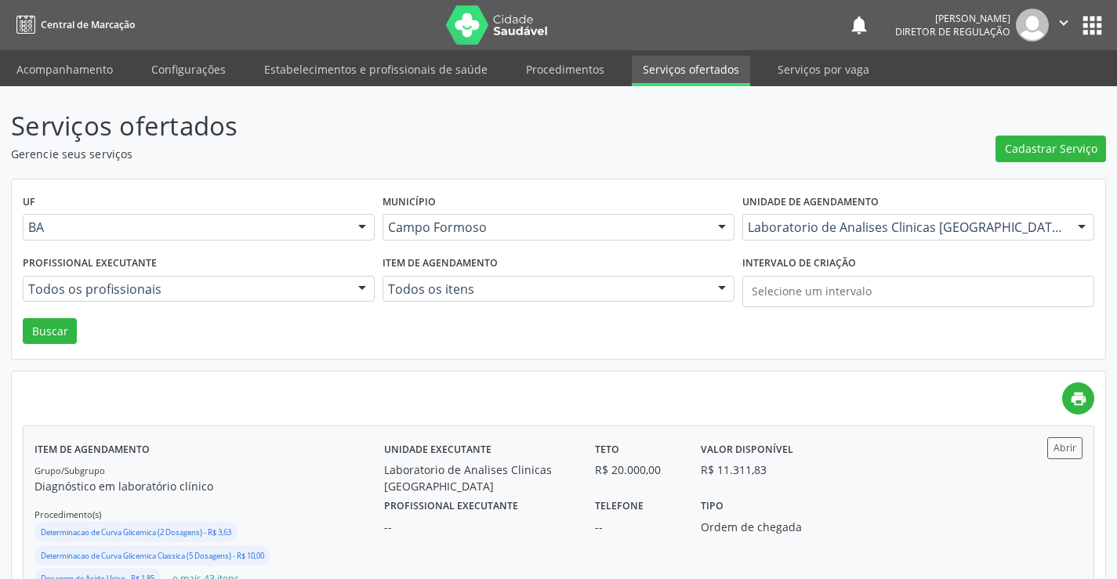
click at [874, 467] on div "Unidade executante Laboratorio de Analises Clinicas [GEOGRAPHIC_DATA] Teto R$ 2…" at bounding box center [689, 465] width 633 height 57
click at [65, 55] on ul "Acompanhamento Configurações Estabelecimentos e profissionais de saúde Procedim…" at bounding box center [558, 68] width 1117 height 36
click at [65, 64] on link "Acompanhamento" at bounding box center [64, 69] width 118 height 27
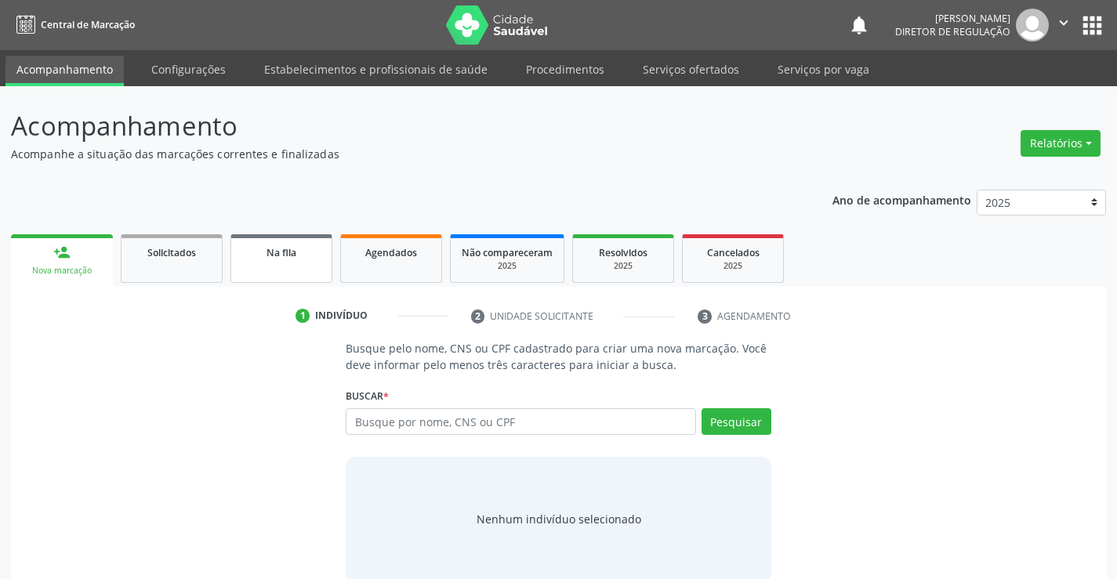
click at [237, 270] on link "Na fila" at bounding box center [281, 258] width 102 height 49
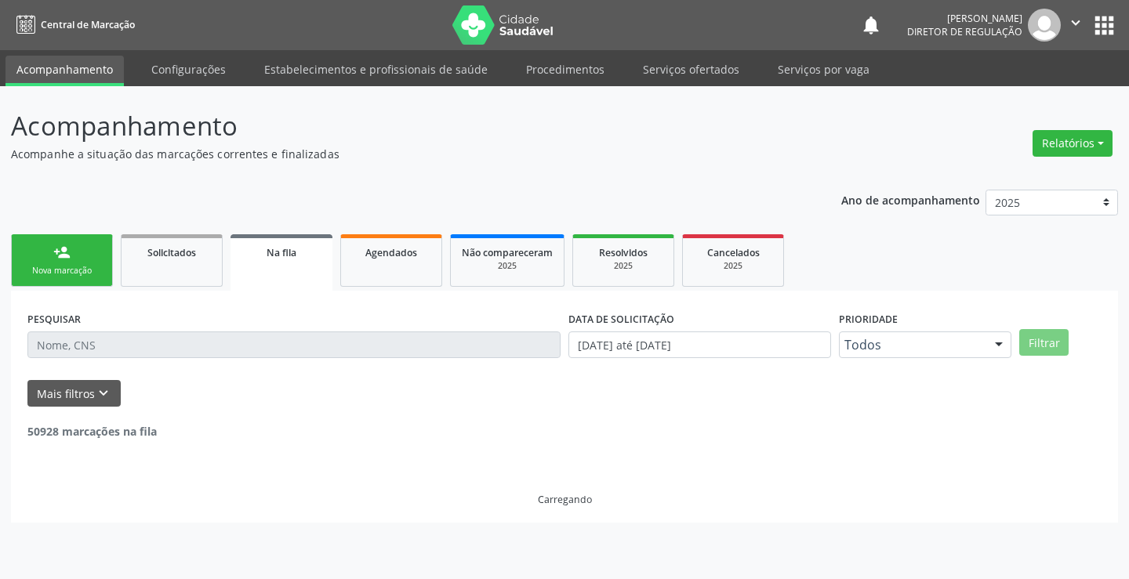
click at [204, 362] on div "PESQUISAR" at bounding box center [294, 337] width 541 height 61
